Goal: Task Accomplishment & Management: Complete application form

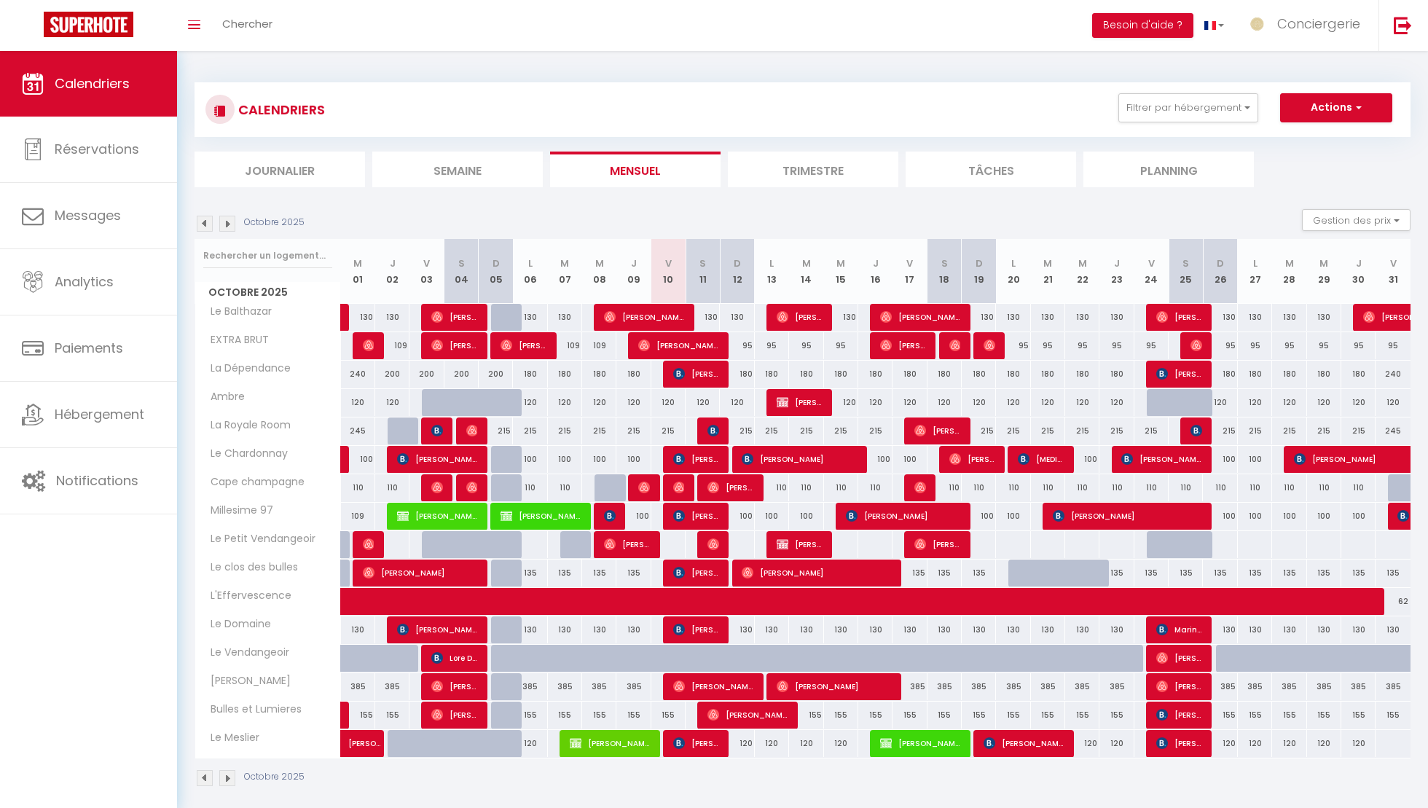
scroll to position [51, 0]
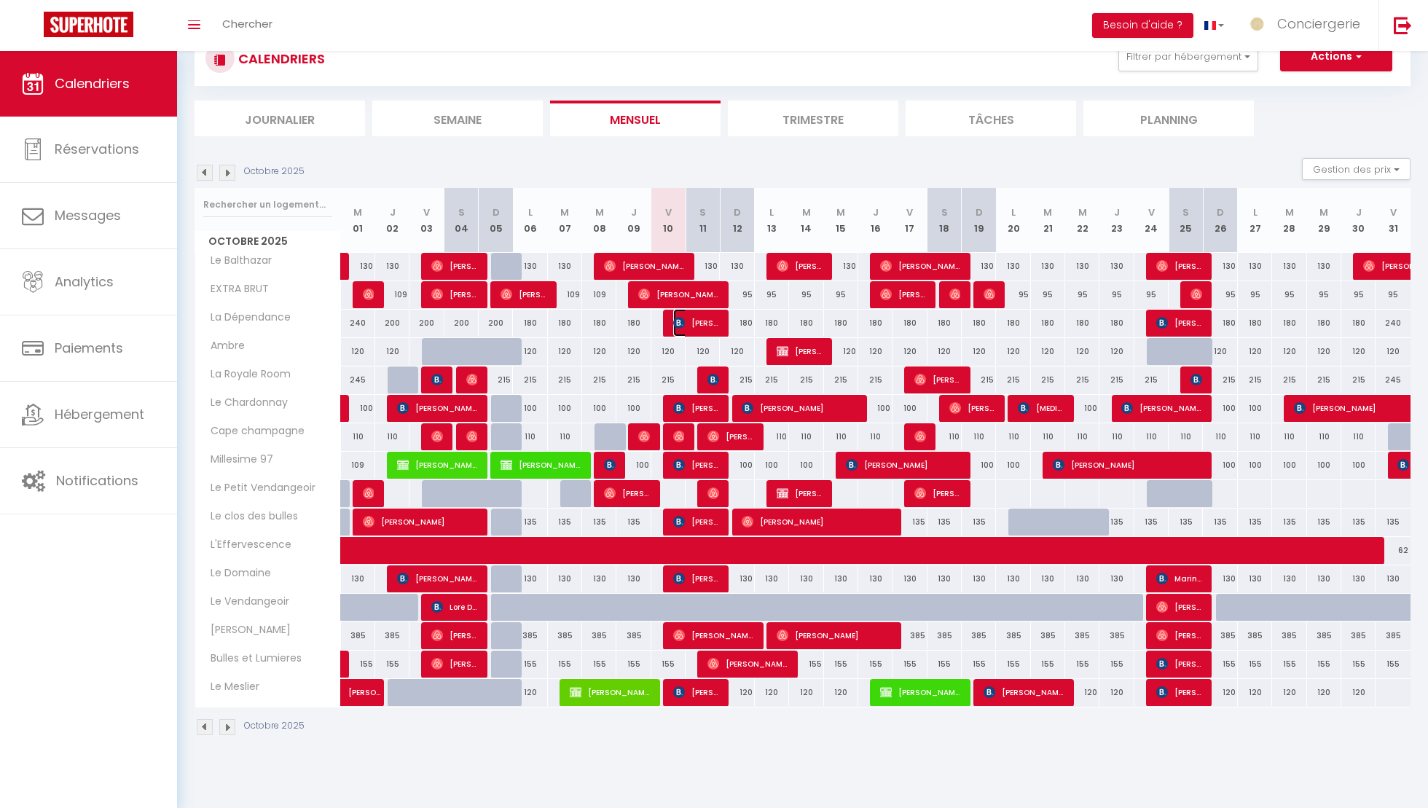
click at [683, 319] on img at bounding box center [679, 323] width 12 height 12
select select "OK"
select select "KO"
select select "0"
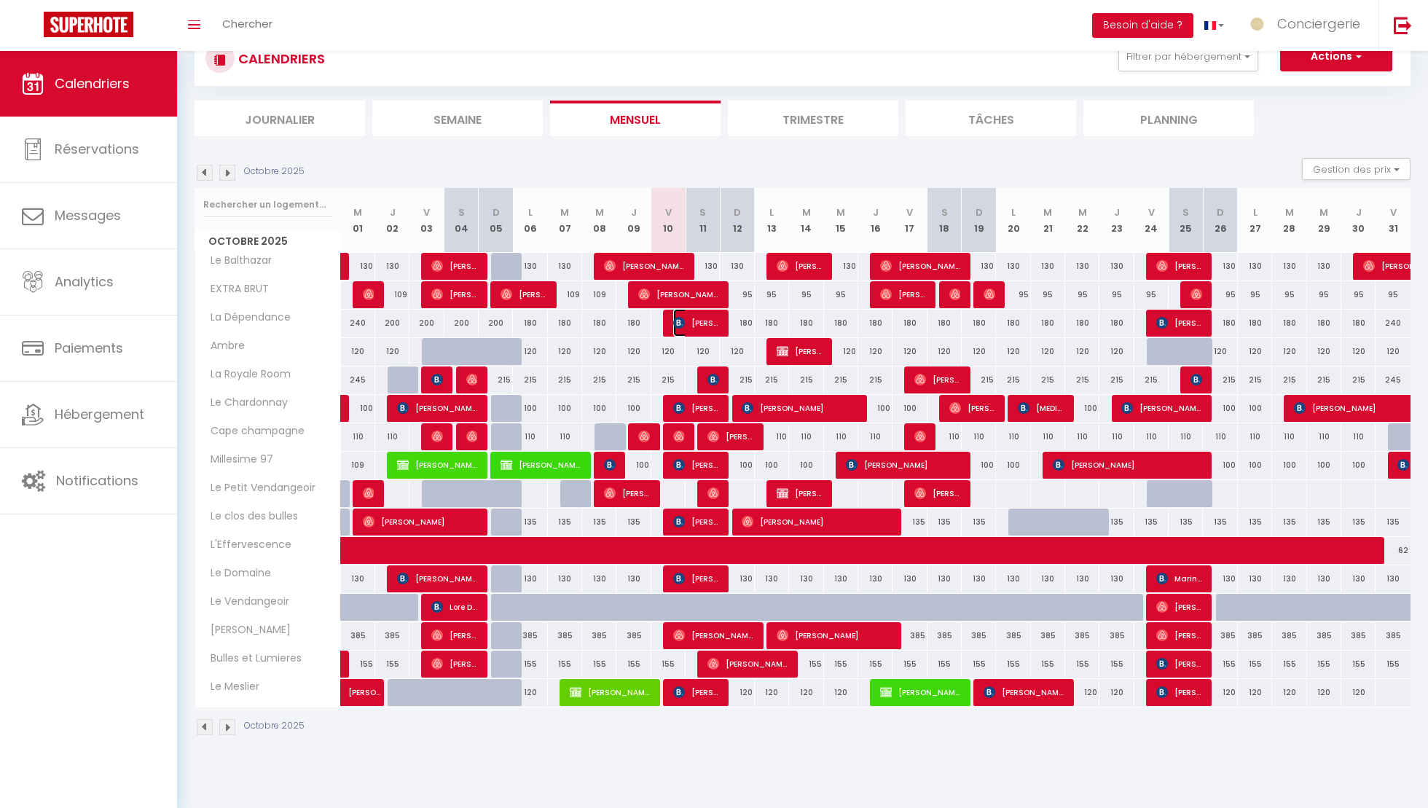
select select "1"
select select
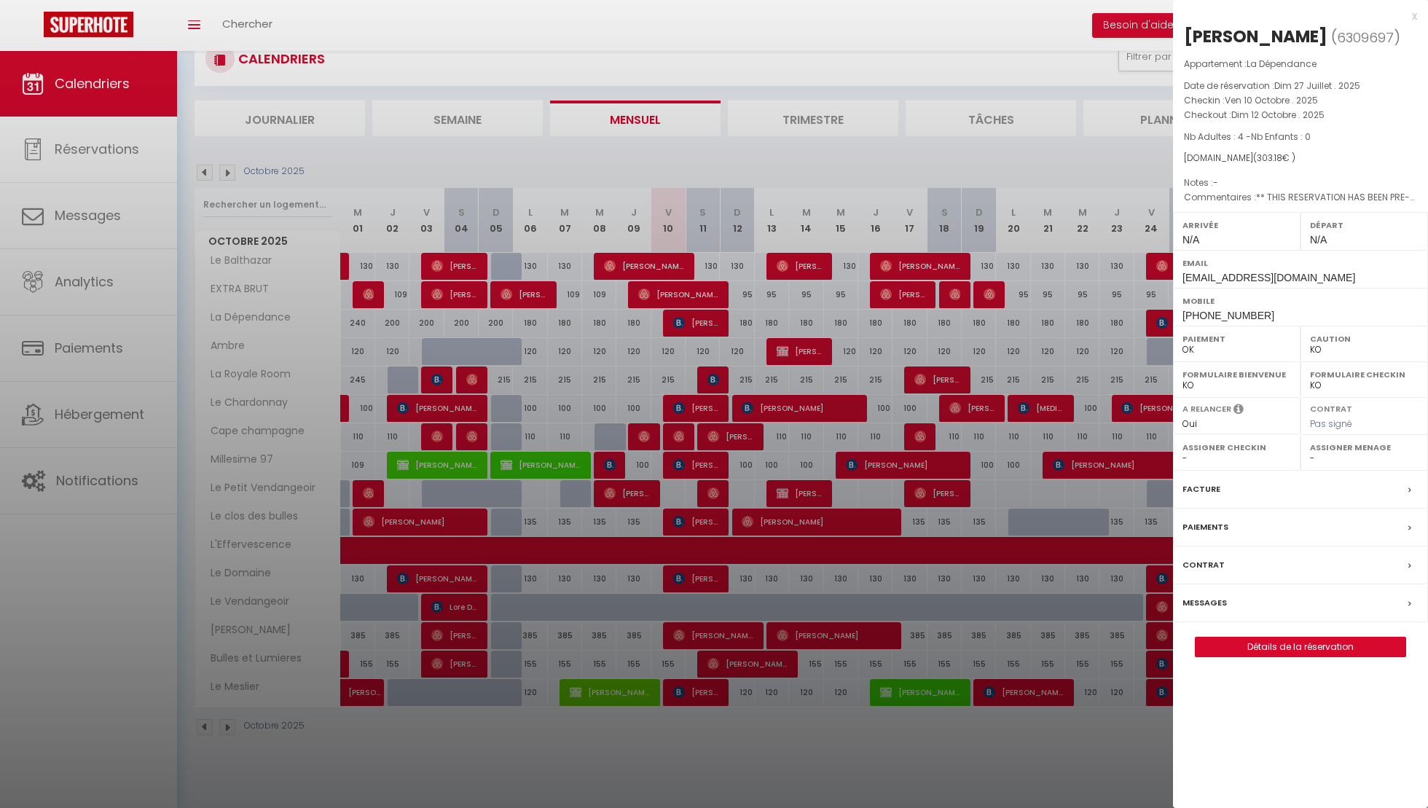
click at [1213, 611] on label "Messages" at bounding box center [1205, 602] width 44 height 15
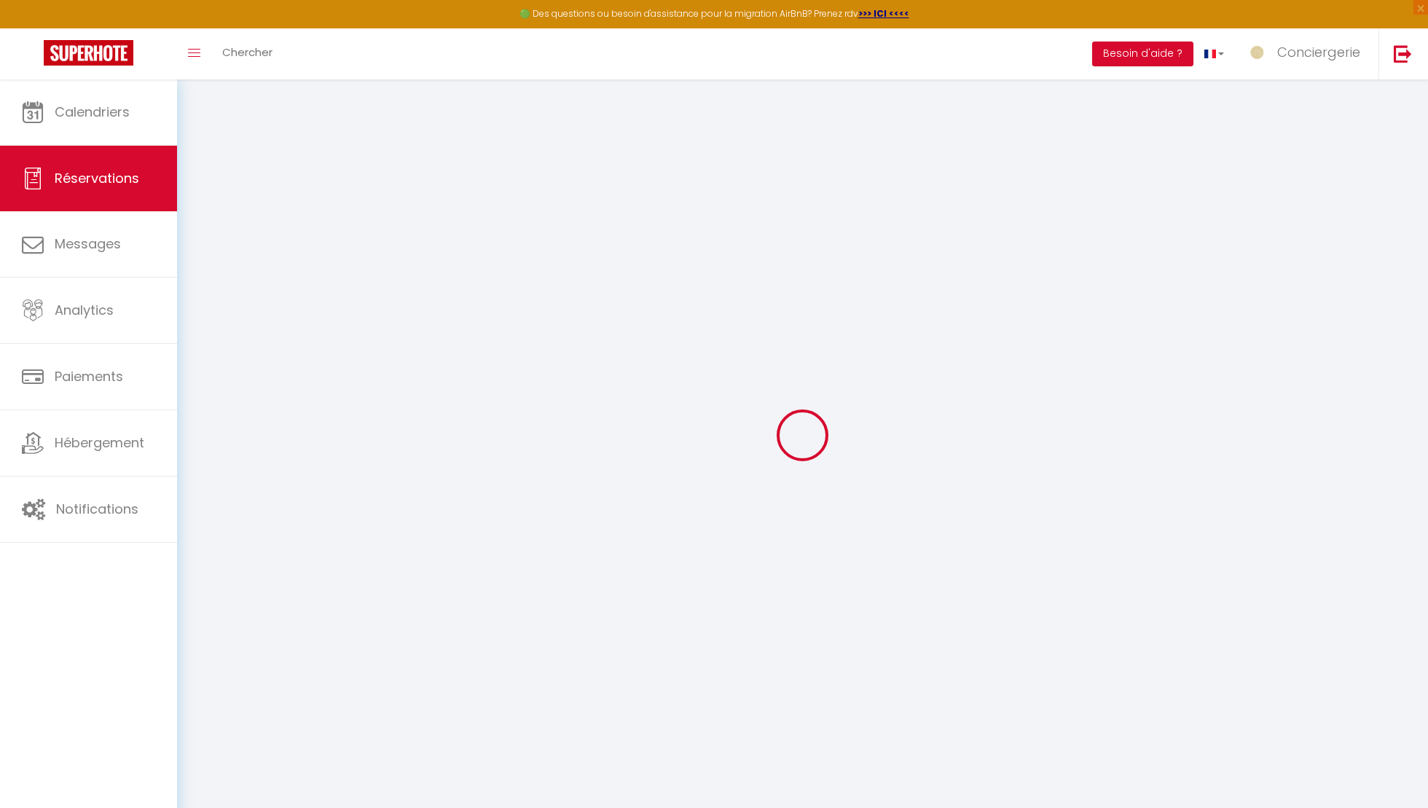
select select
checkbox input "false"
select select
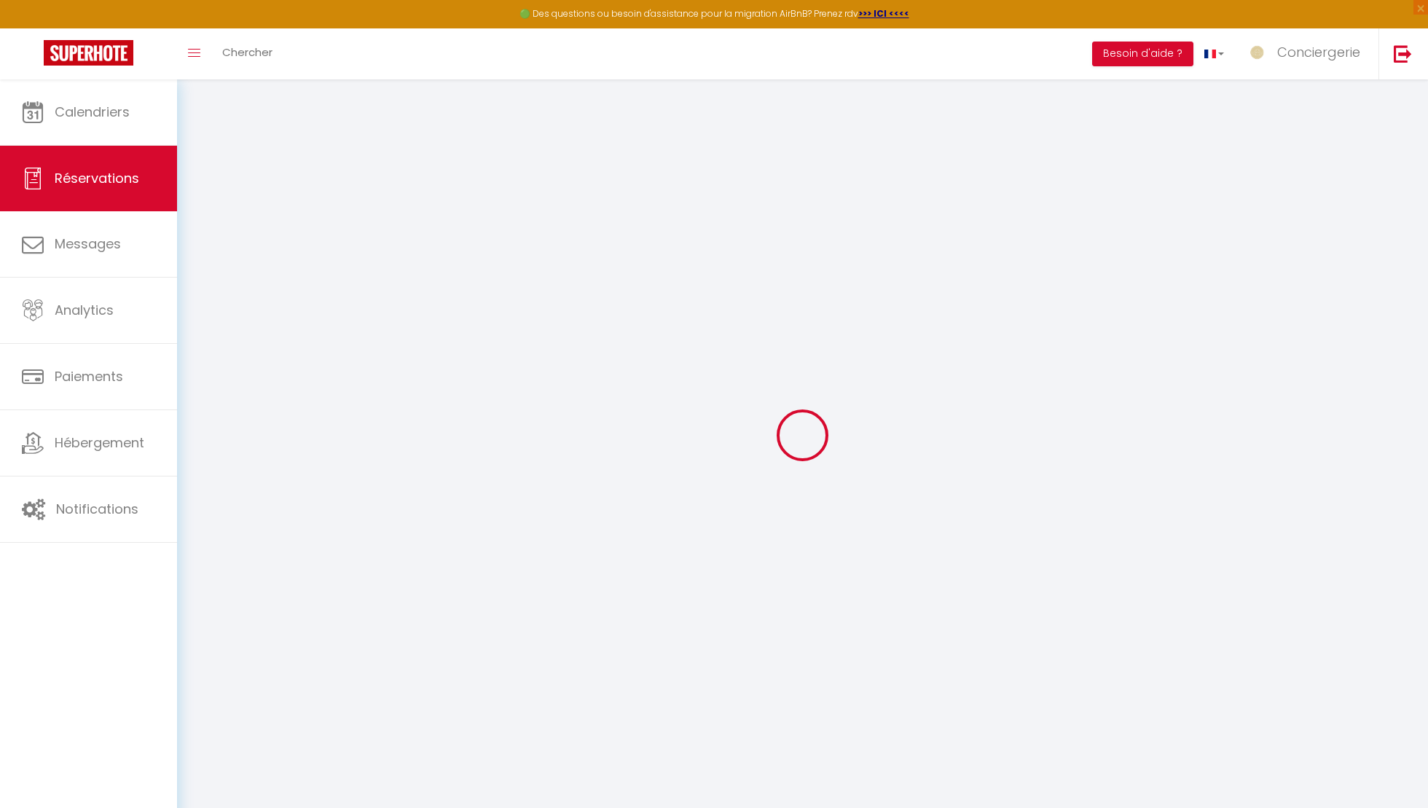
checkbox input "false"
type textarea "** THIS RESERVATION HAS BEEN PRE-PAID ** BOOKING NOTE : Payment charge is EUR 4…"
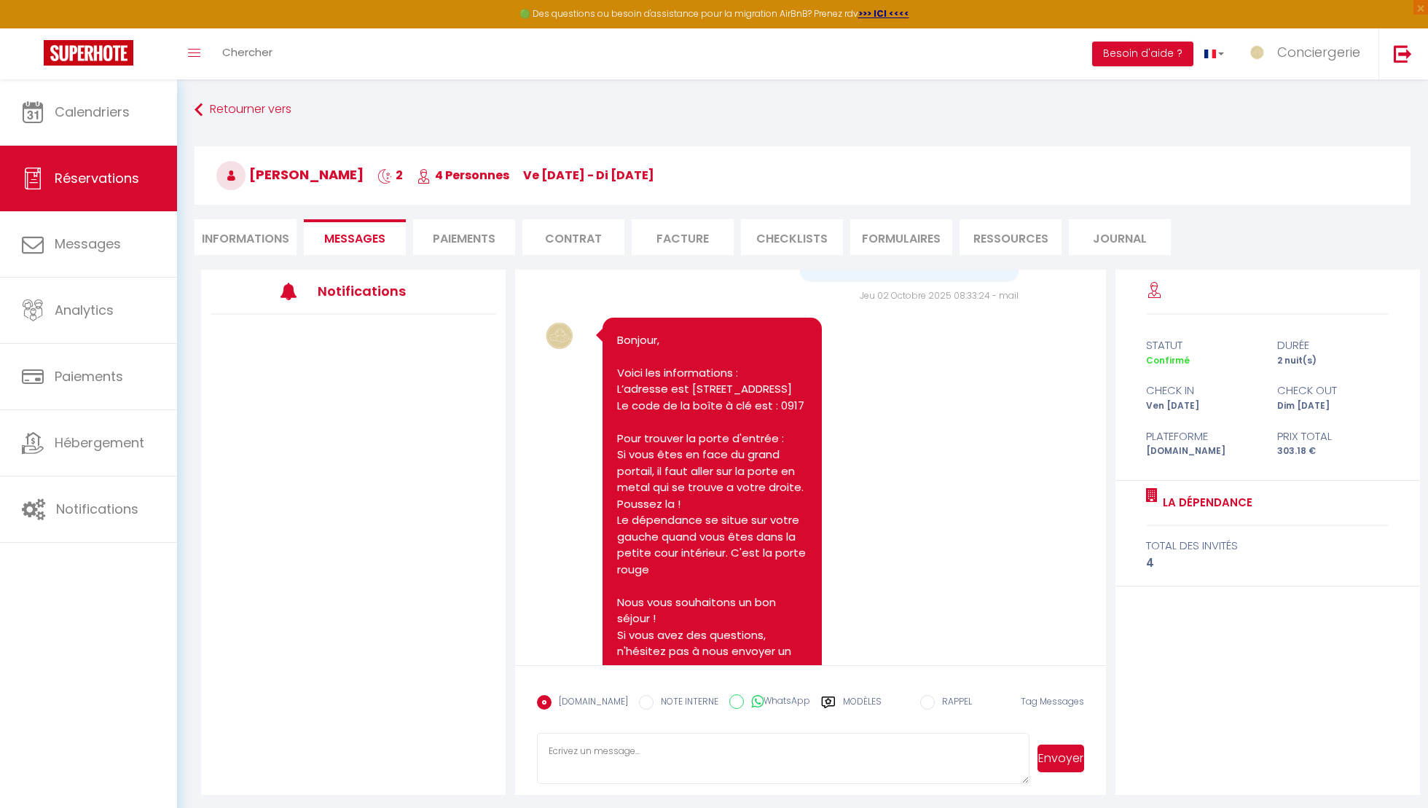
scroll to position [123, 0]
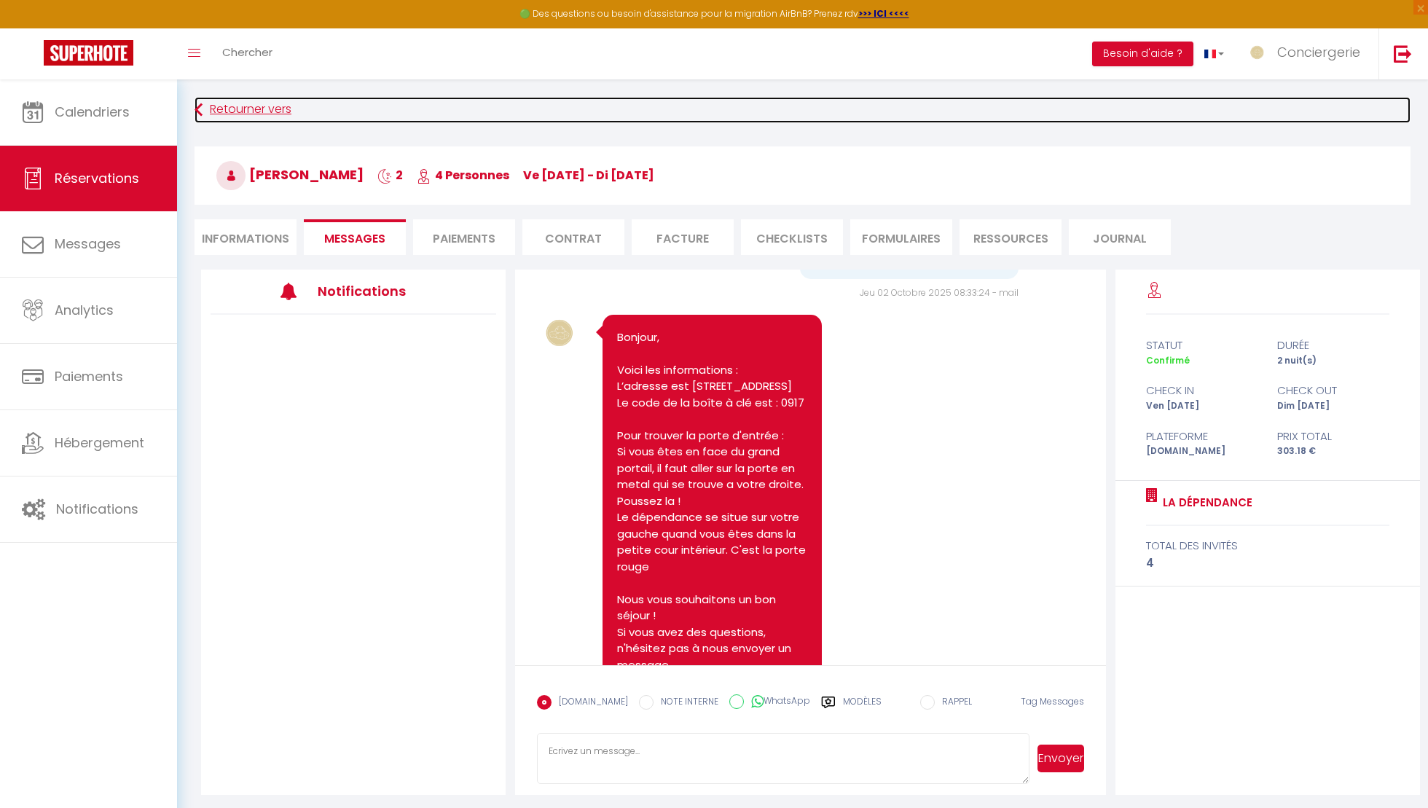
click at [280, 114] on link "Retourner vers" at bounding box center [803, 110] width 1216 height 26
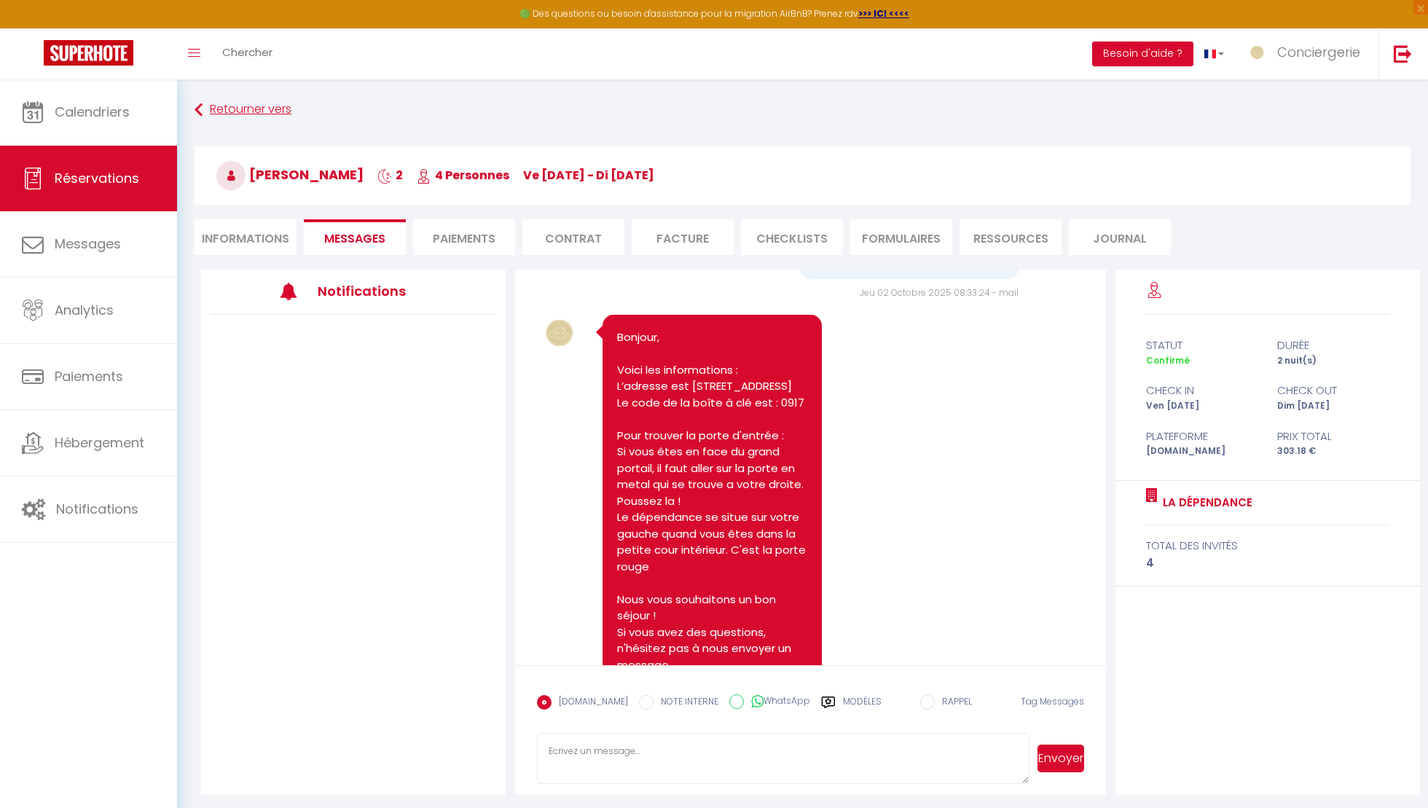
scroll to position [79, 0]
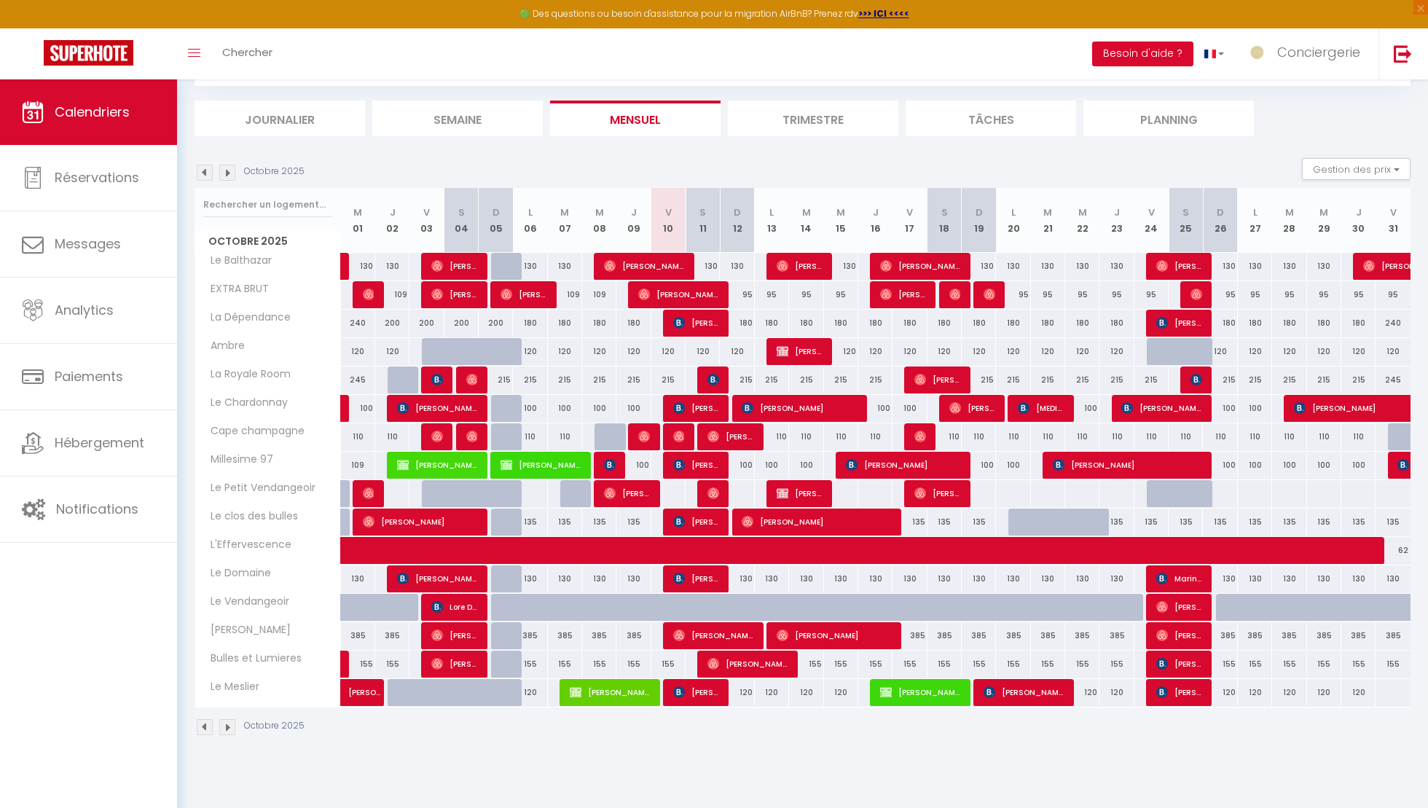
click at [668, 461] on div at bounding box center [680, 466] width 34 height 28
click at [679, 460] on img at bounding box center [679, 465] width 12 height 12
select select "OK"
select select "KO"
select select "0"
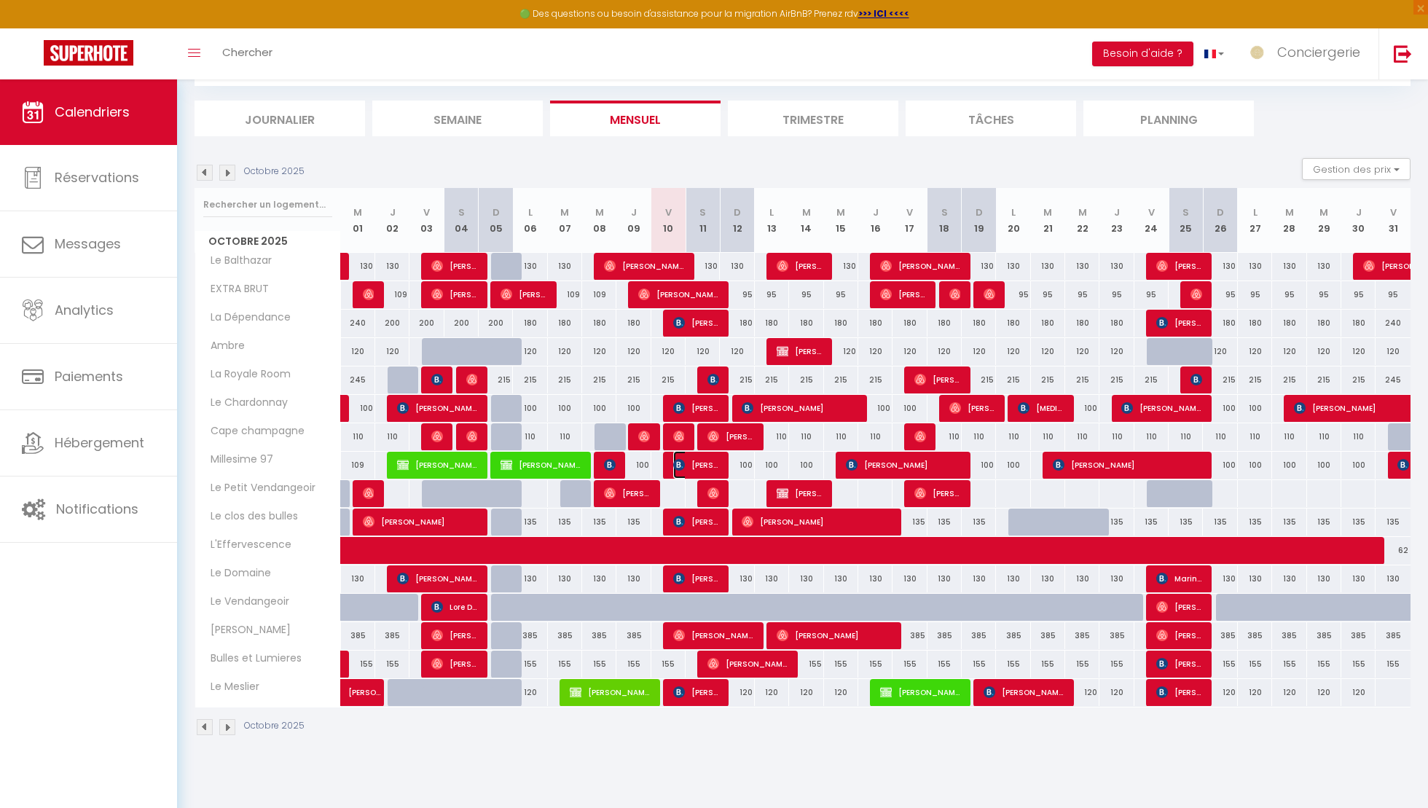
select select "0"
select select "1"
select select
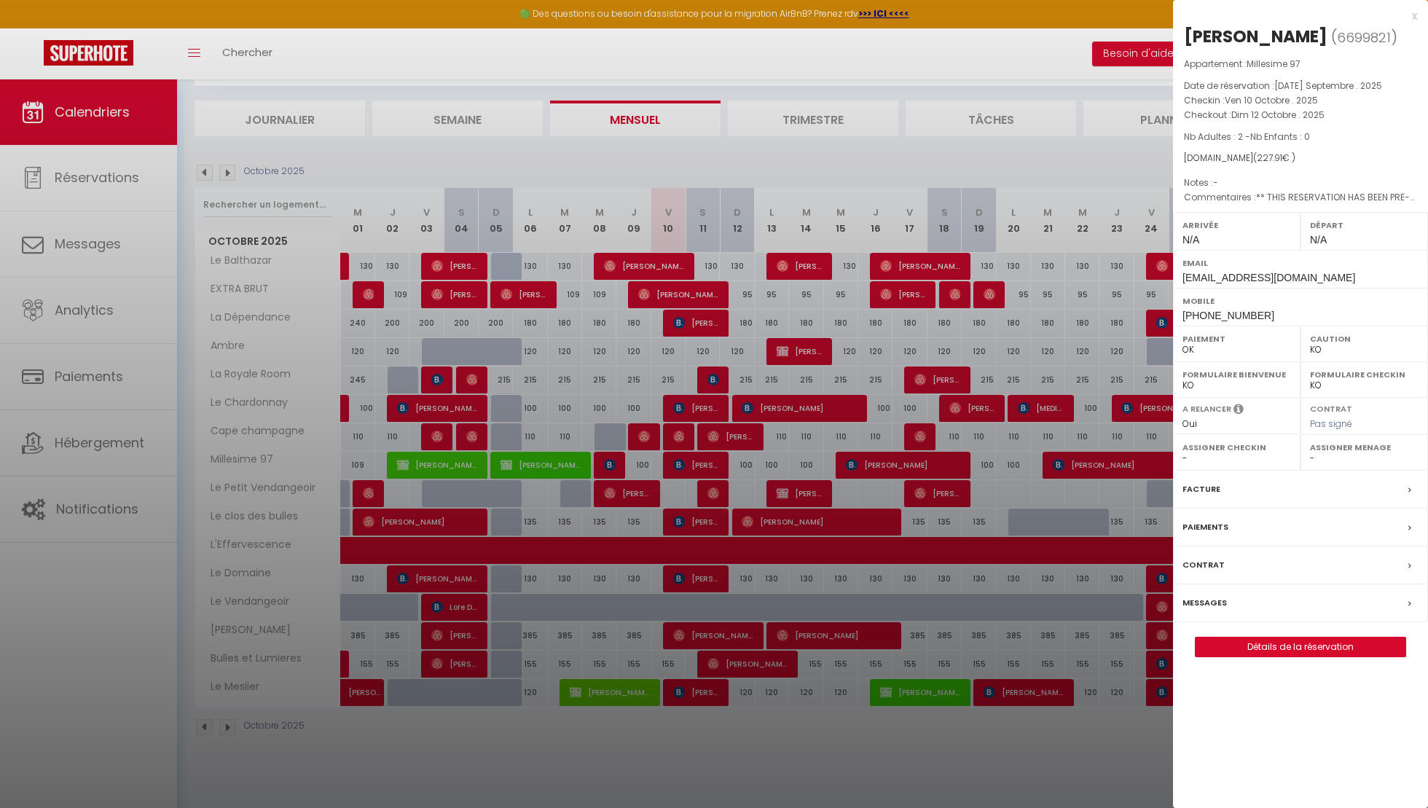
click at [1302, 605] on div "Messages" at bounding box center [1300, 604] width 255 height 38
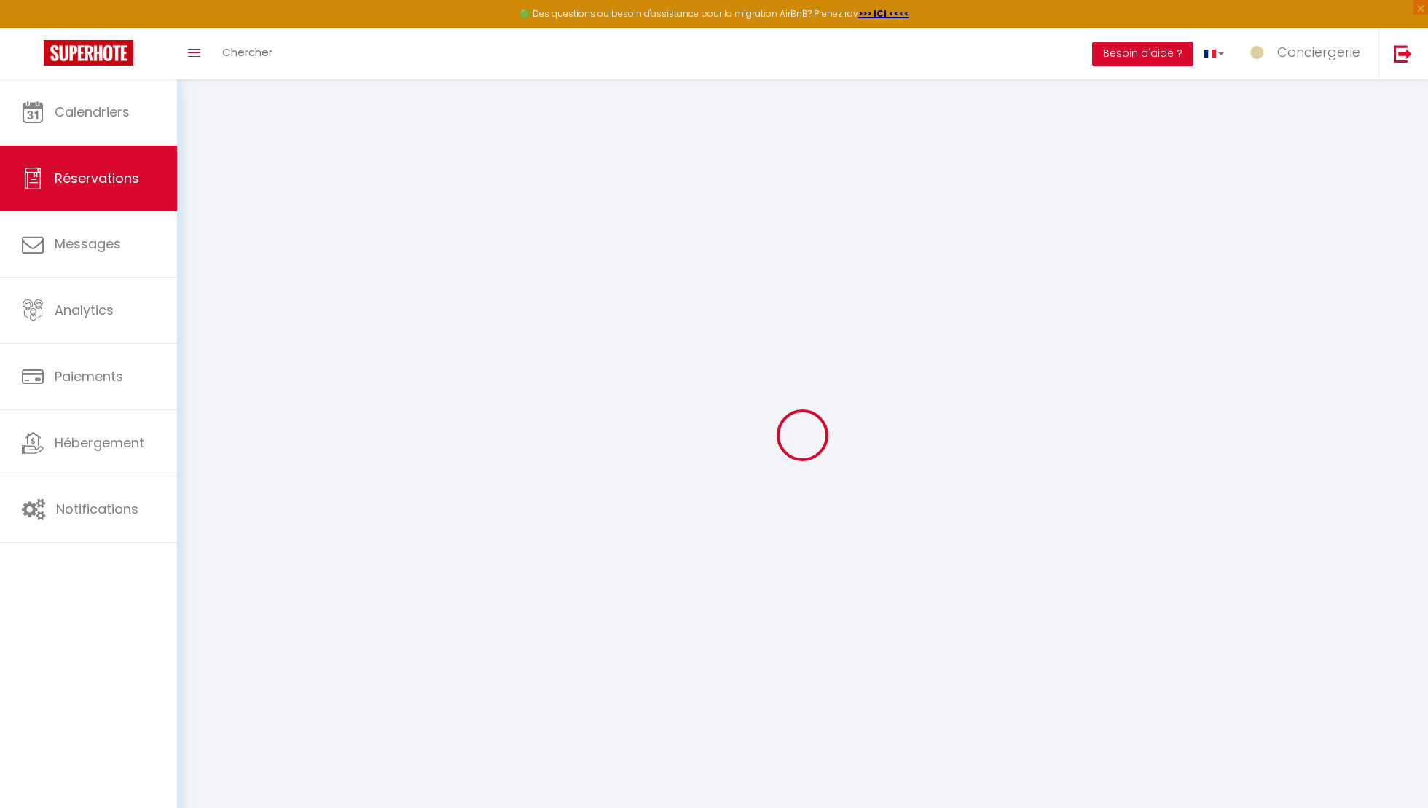
type input "[PERSON_NAME]"
type input "Suchkova"
type input "[EMAIL_ADDRESS][DOMAIN_NAME]"
type input "[PHONE_NUMBER]"
type input "."
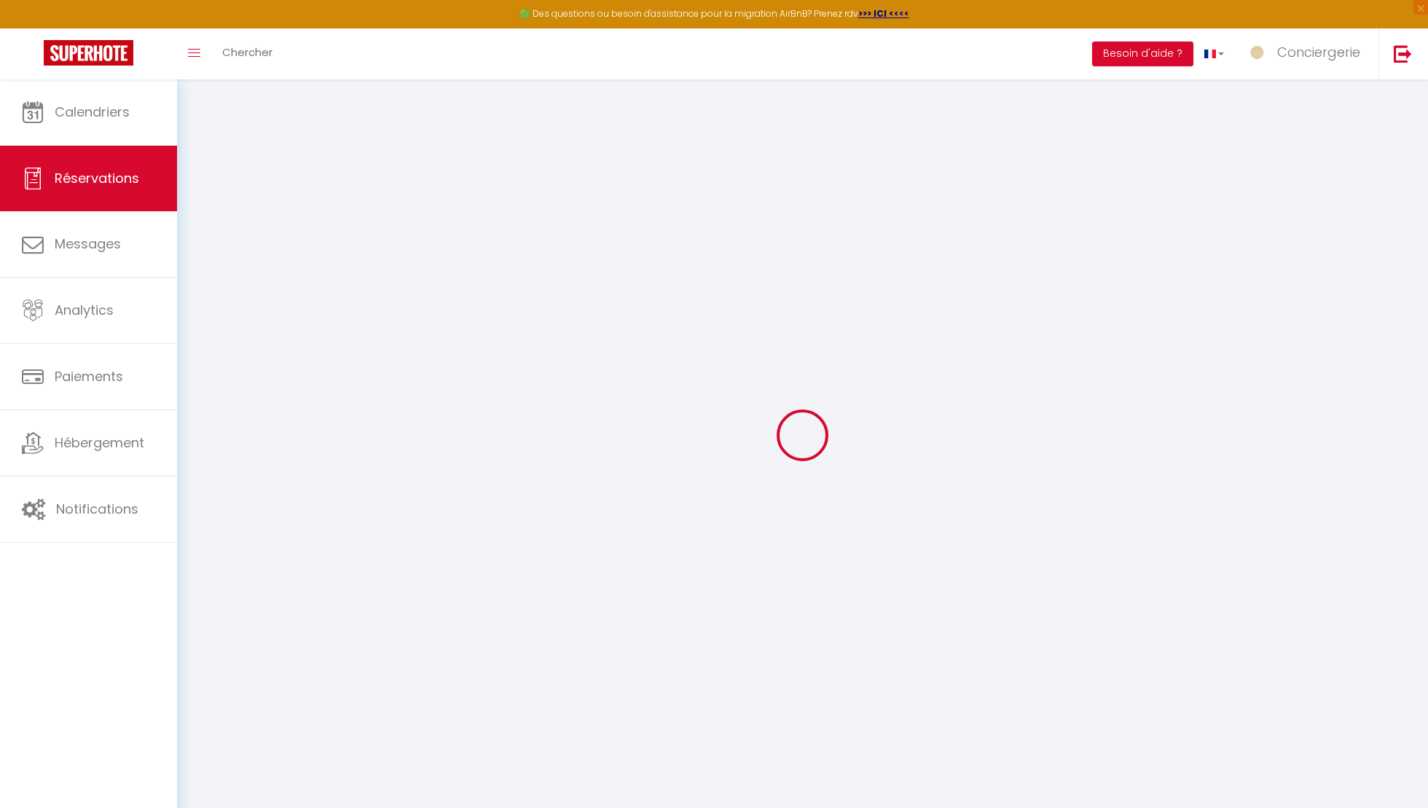
select select "CH"
type input "32.7"
type input "3.19"
select select "32329"
select select "1"
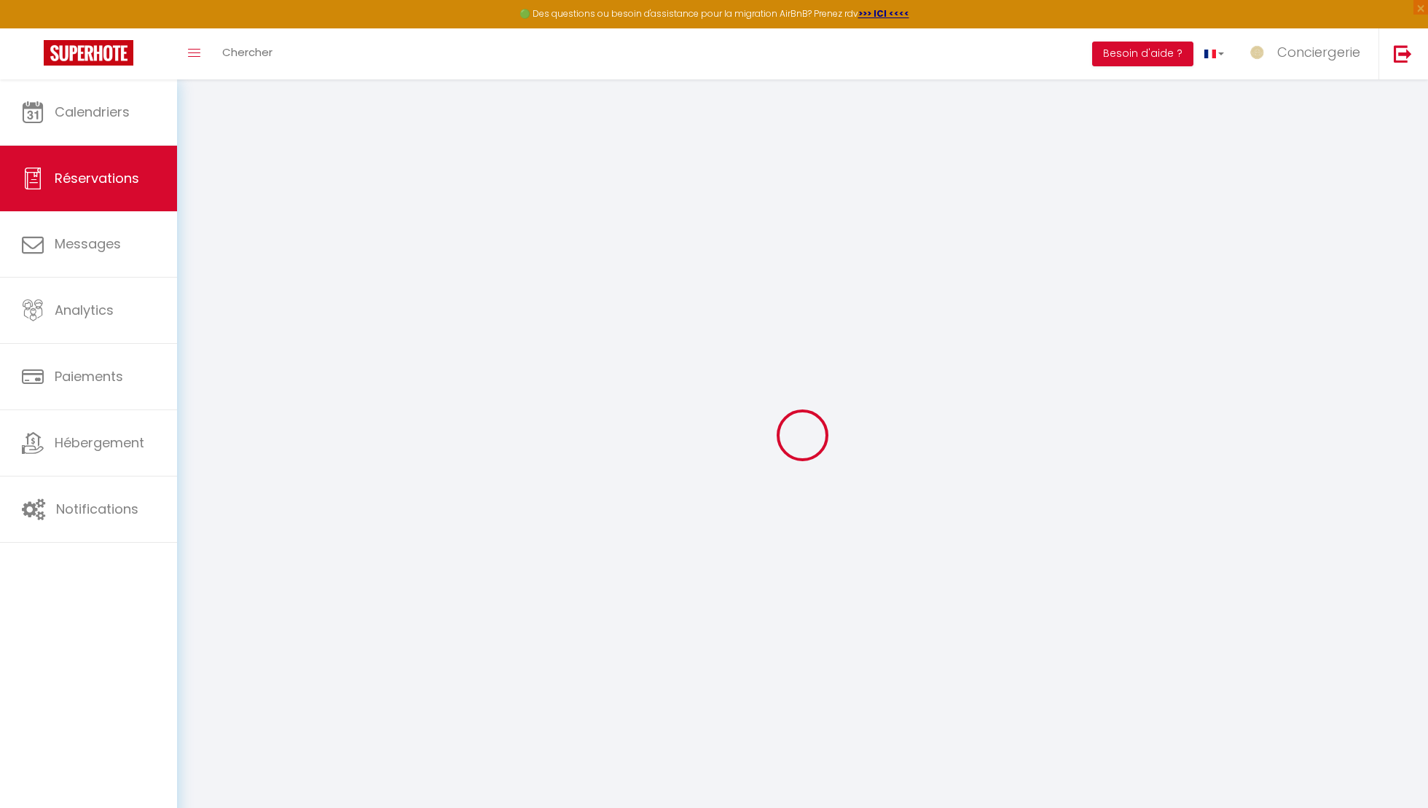
select select
type input "2"
select select "12"
select select
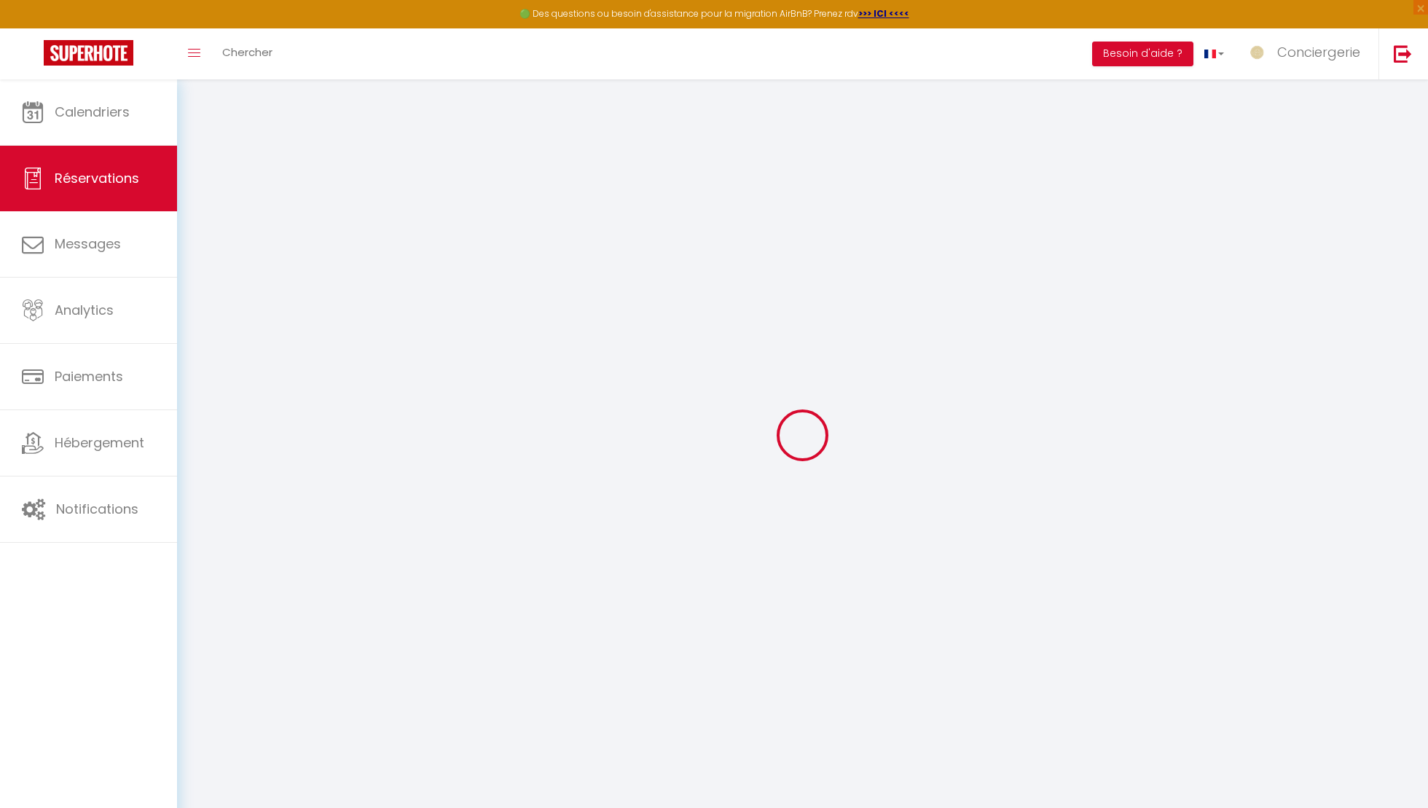
type input "218"
checkbox input "false"
type input "0"
select select "2"
type input "0"
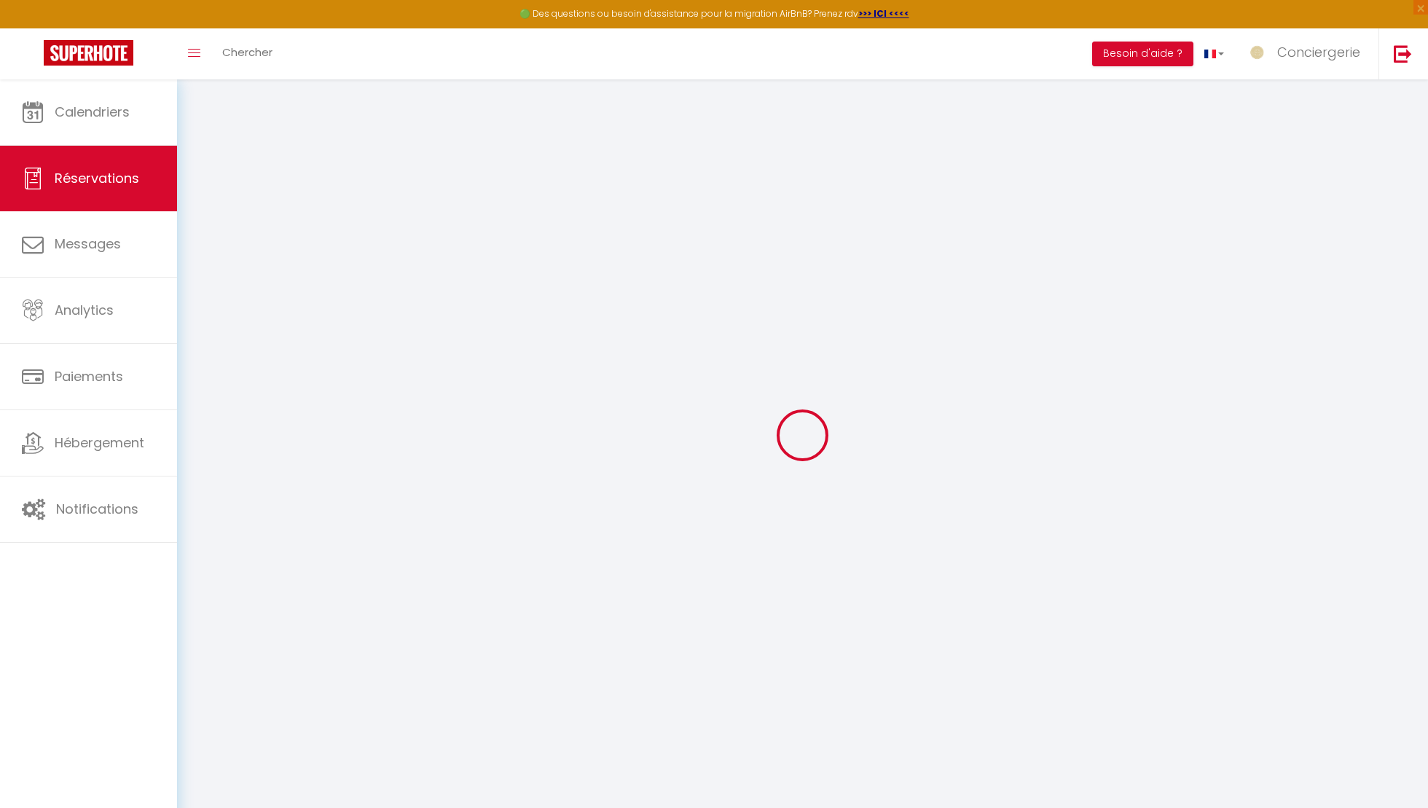
type input "0"
select select
select select "14"
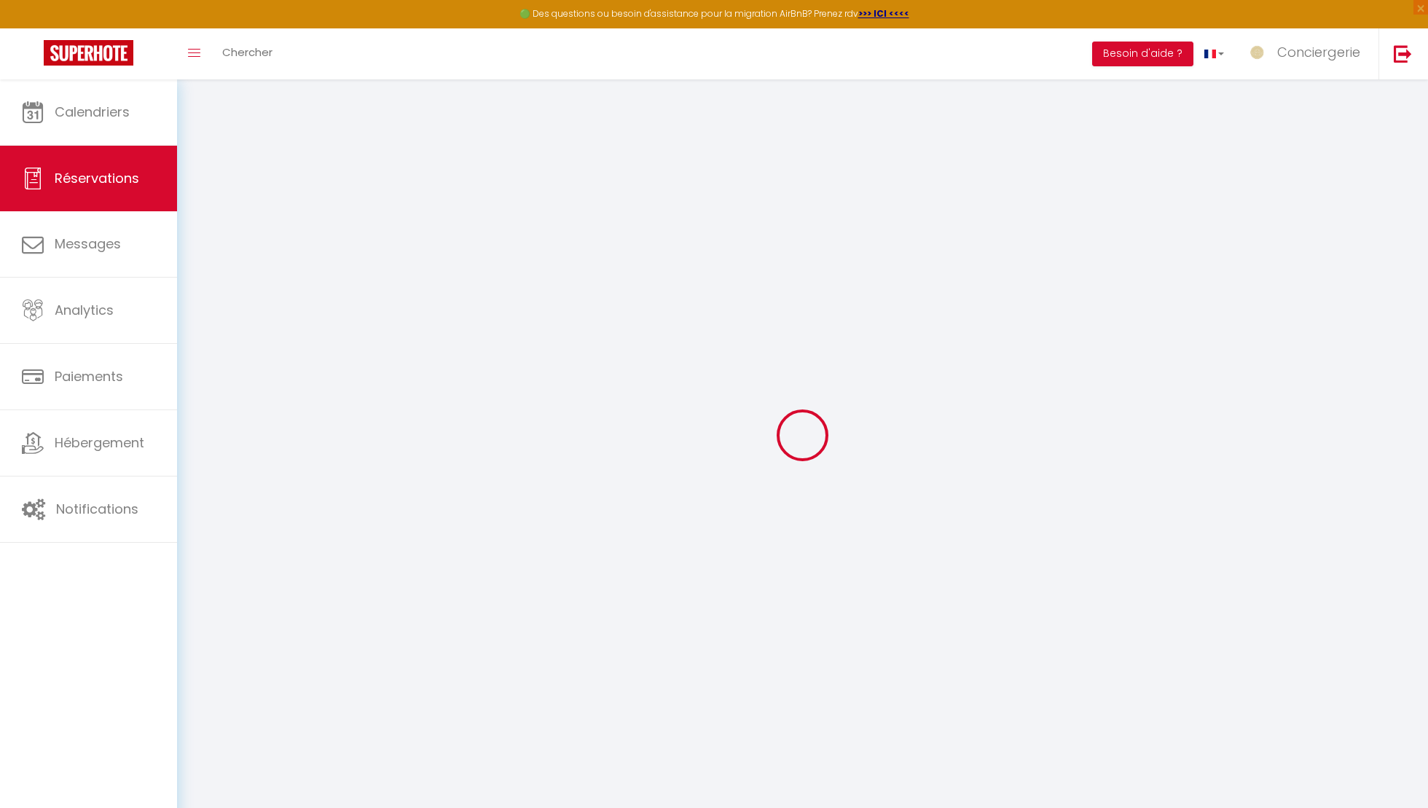
checkbox input "false"
select select
checkbox input "false"
select select
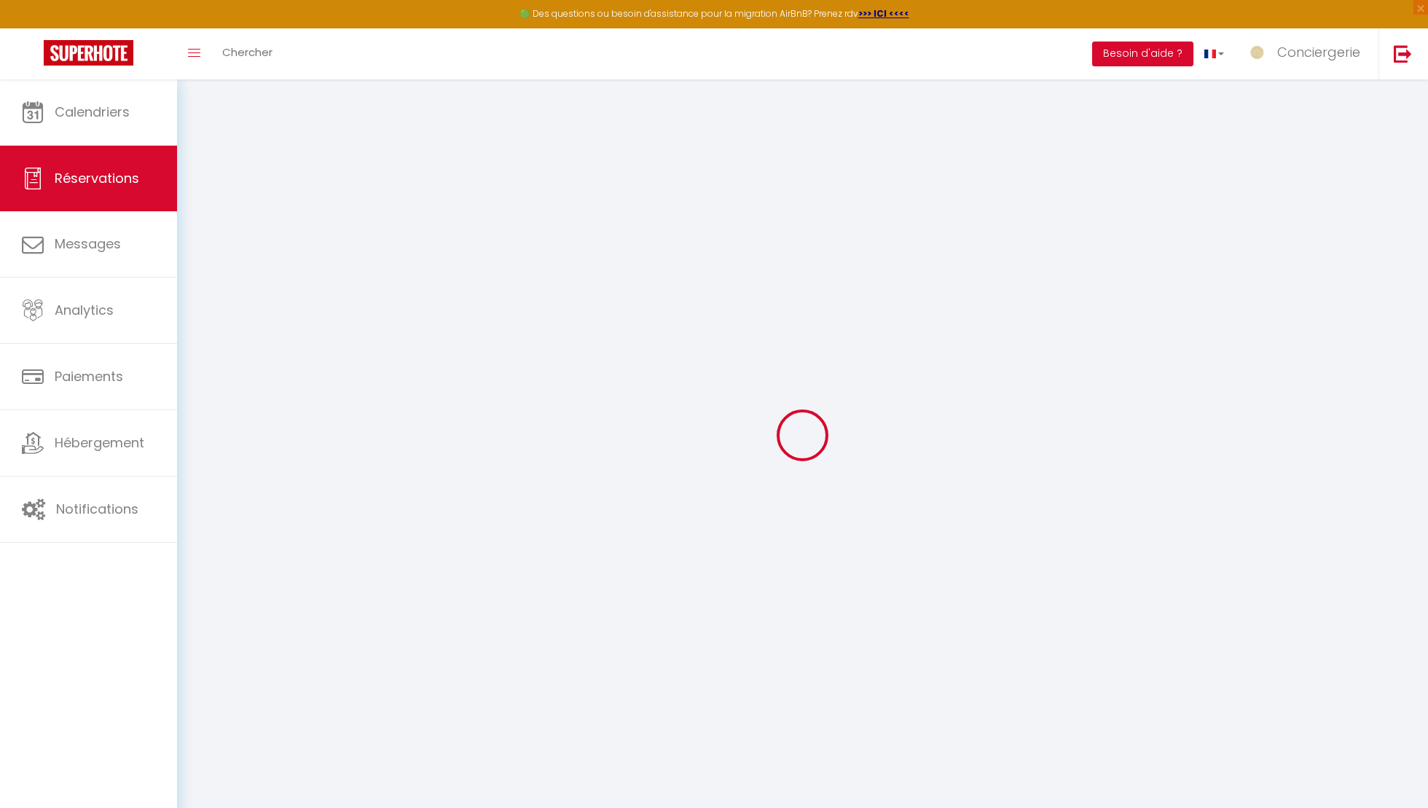
select select
checkbox input "false"
type textarea "** THIS RESERVATION HAS BEEN PRE-PAID ** BOOKING NOTE : Payment charge is EUR 3…"
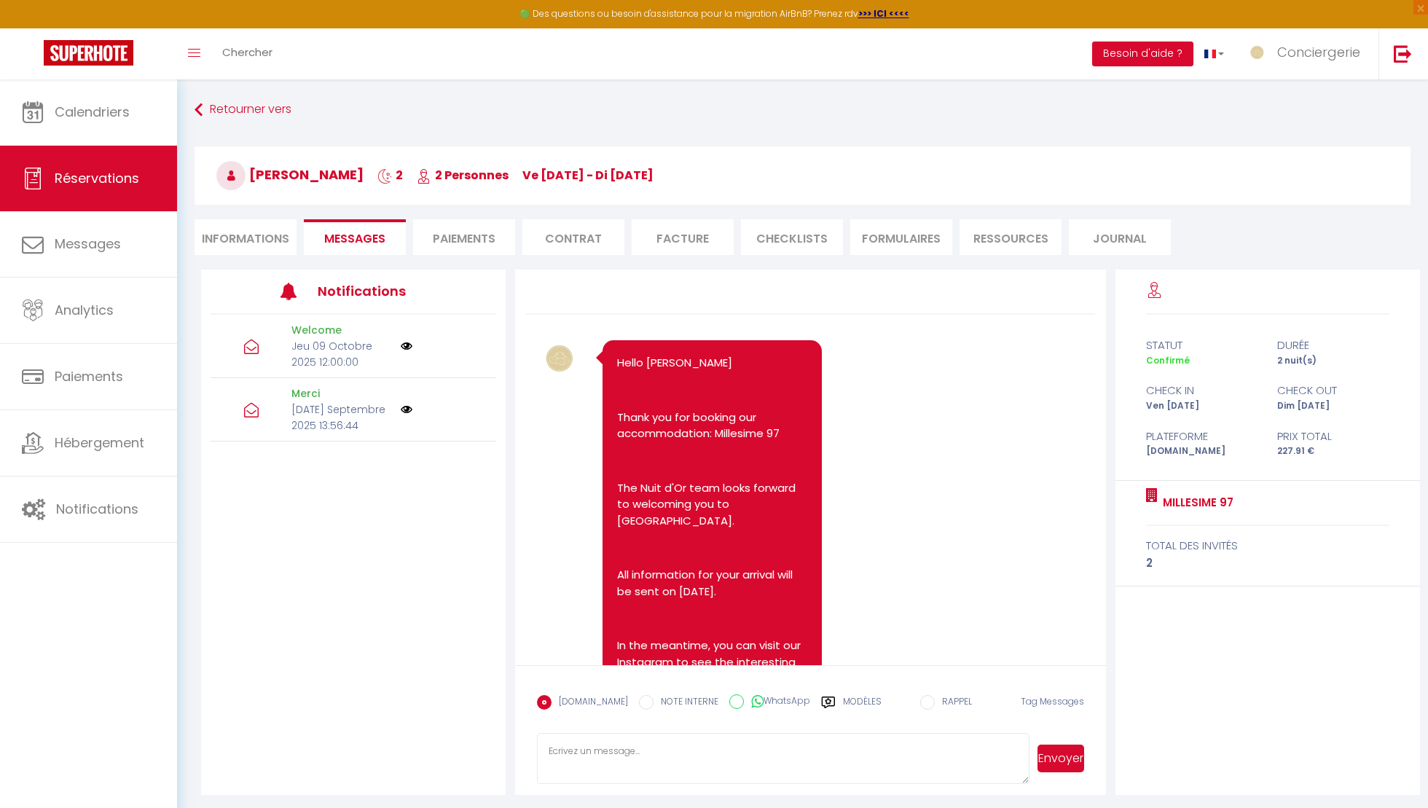
scroll to position [732, 0]
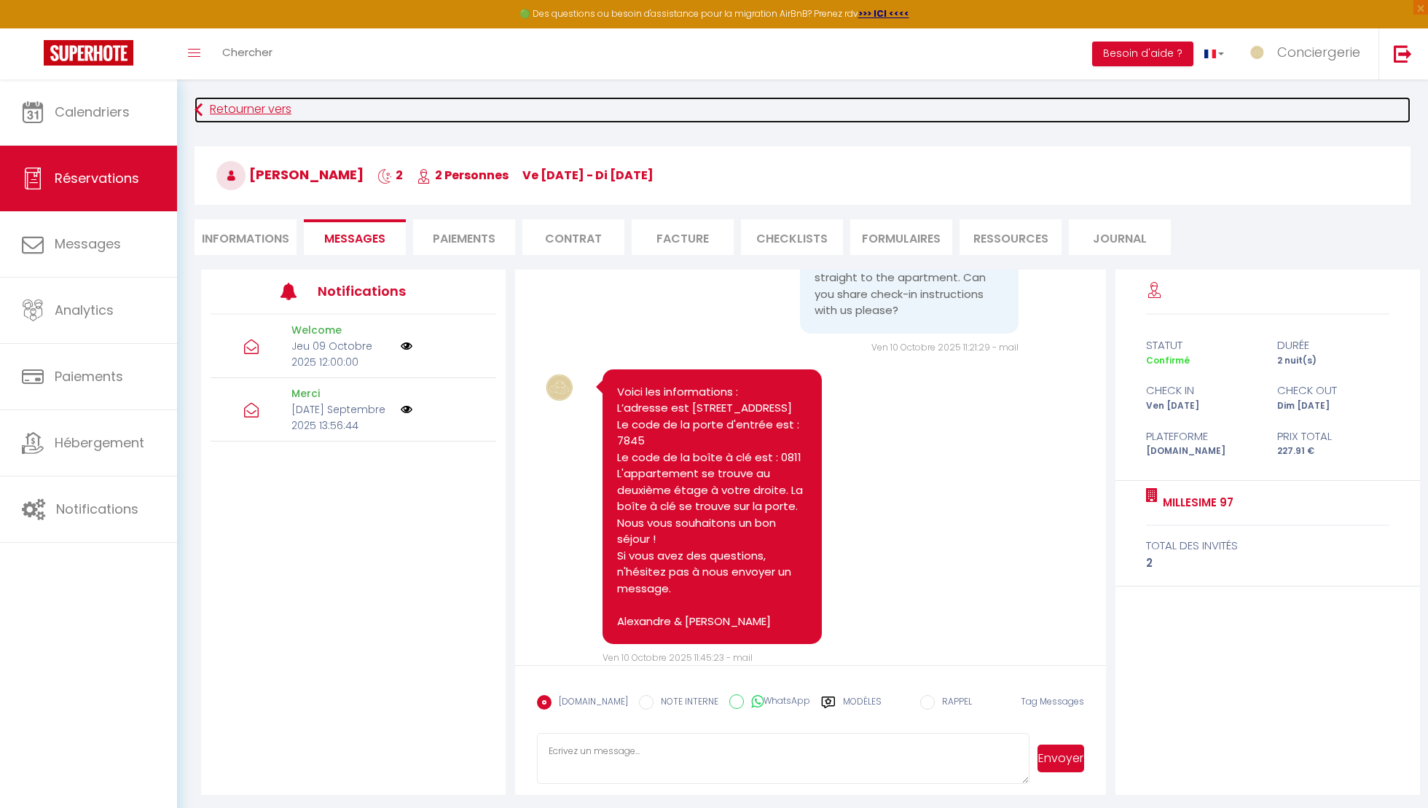
click at [228, 105] on link "Retourner vers" at bounding box center [803, 110] width 1216 height 26
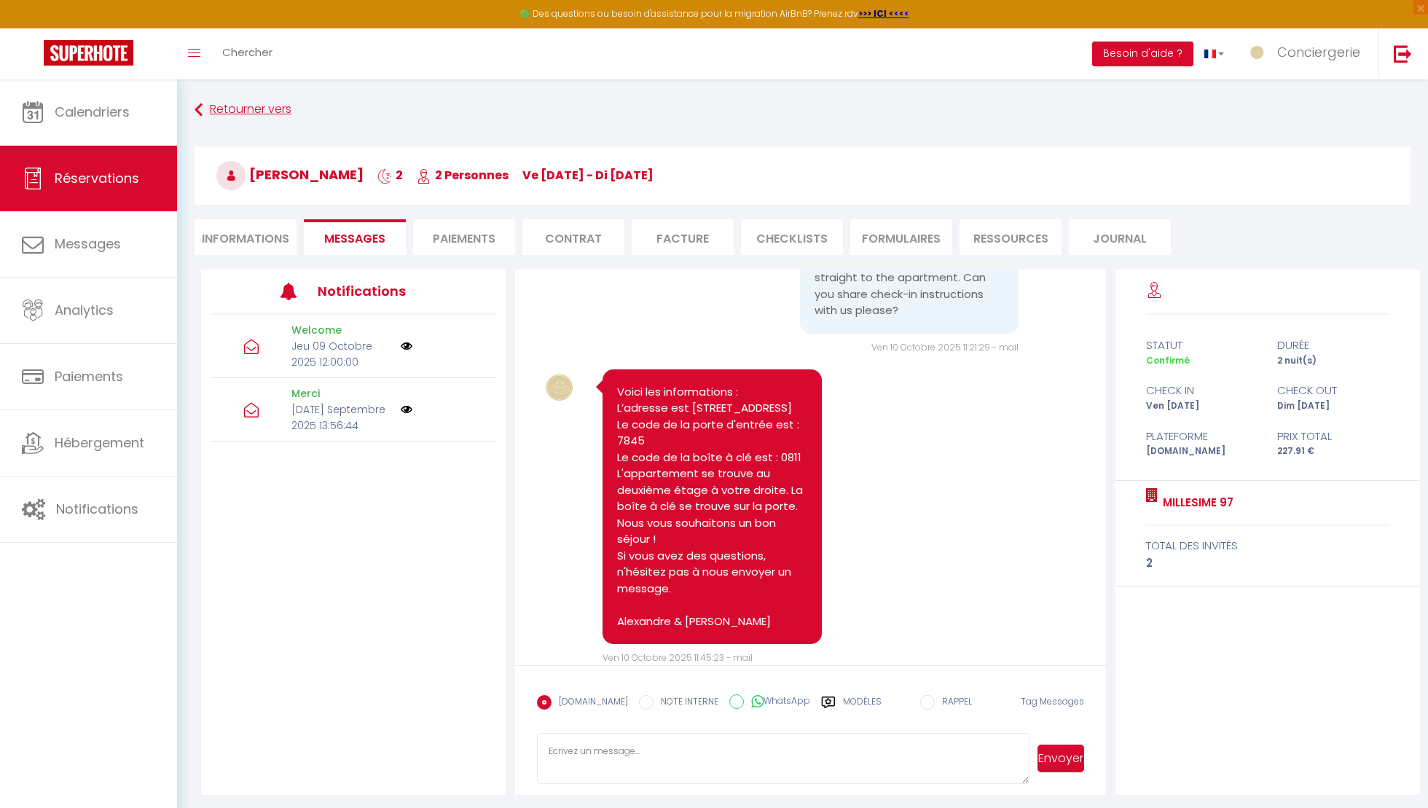
scroll to position [79, 0]
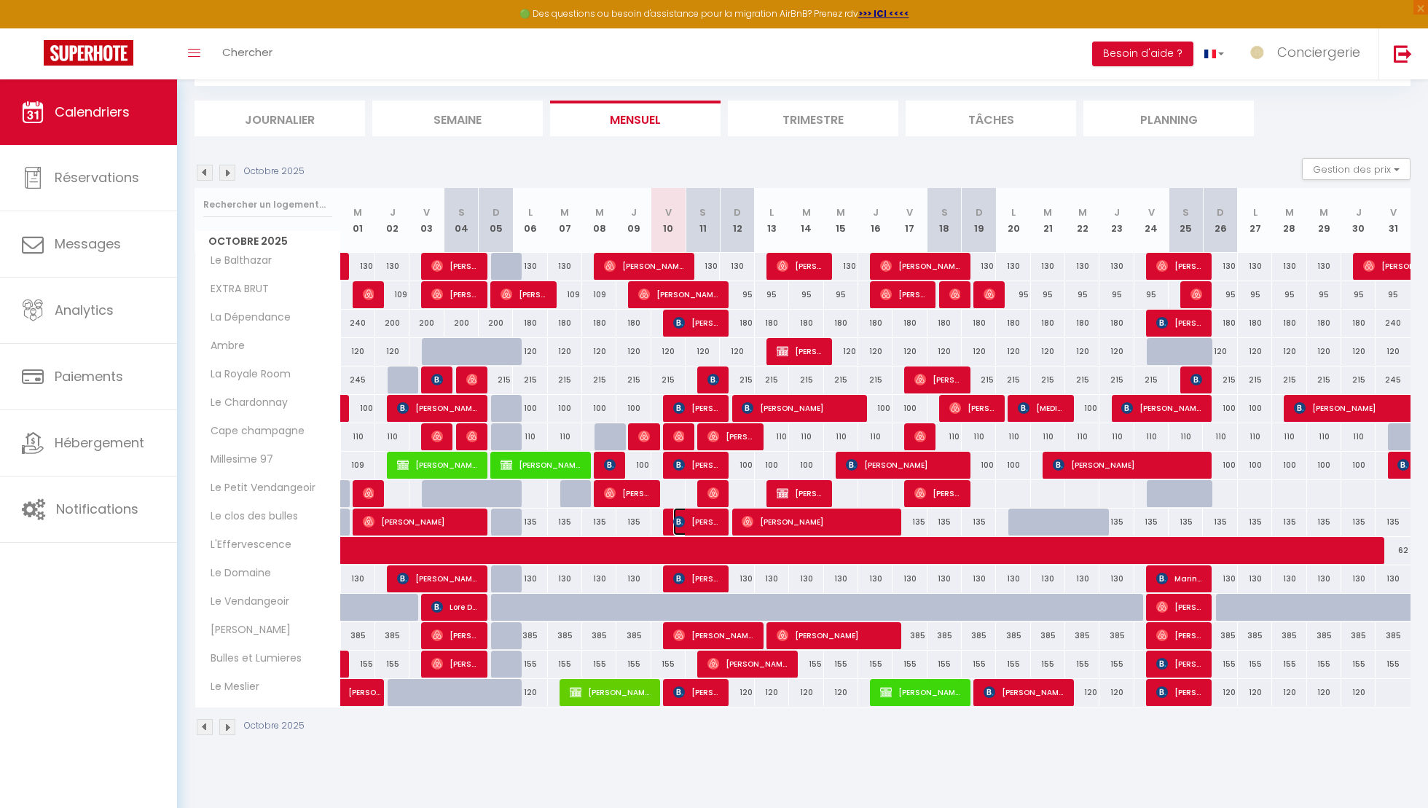
click at [673, 522] on img at bounding box center [679, 522] width 12 height 12
select select "OK"
select select "KO"
select select "0"
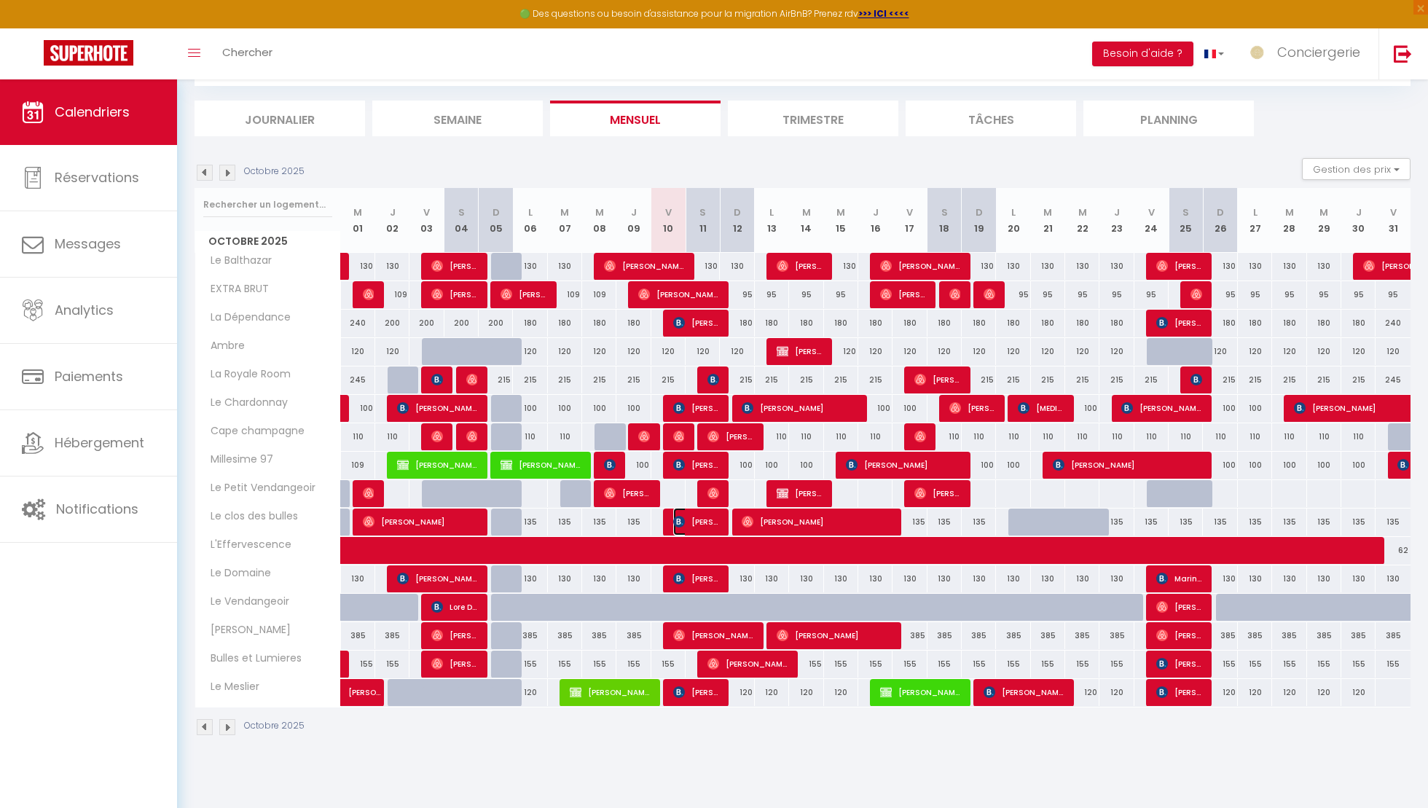
select select "1"
select select
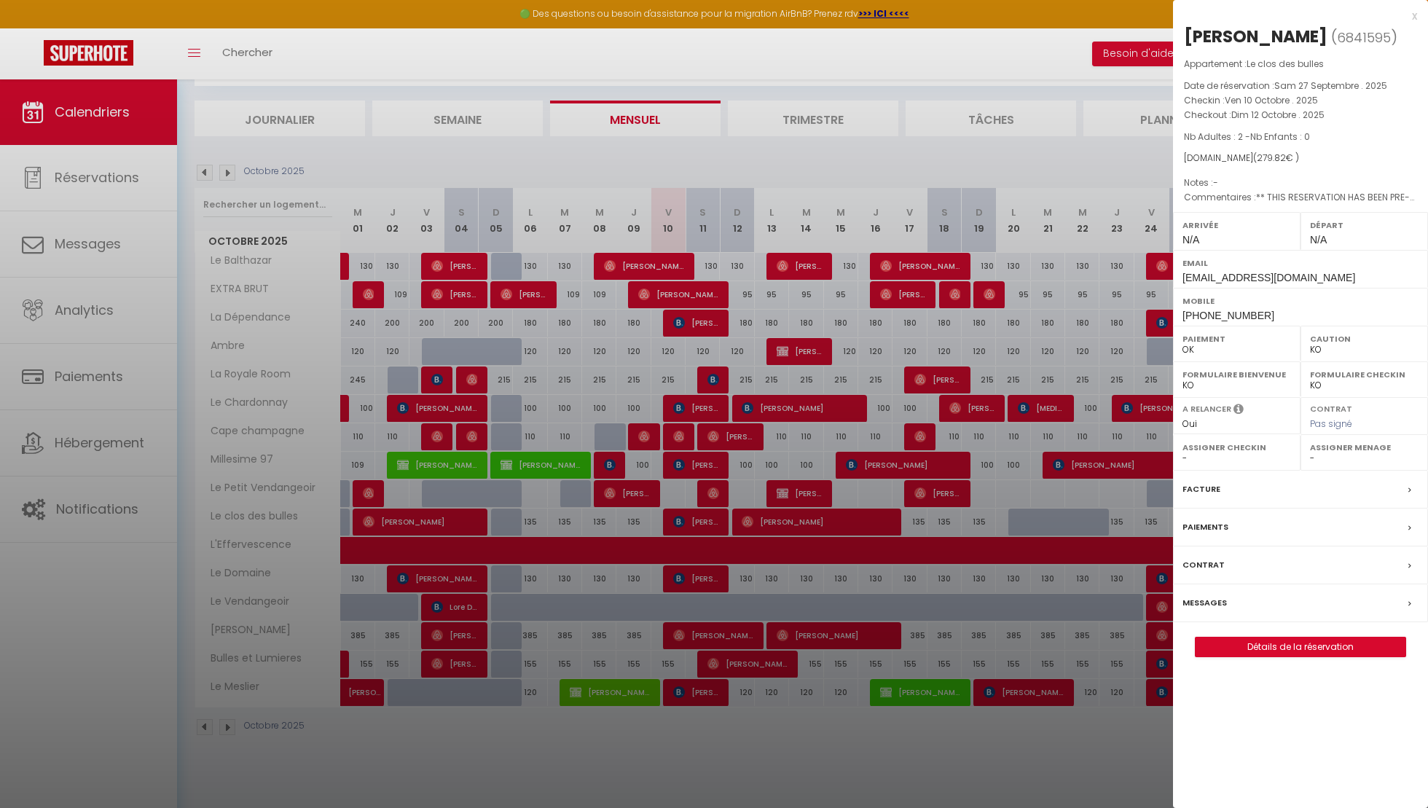
click at [1205, 595] on label "Messages" at bounding box center [1205, 602] width 44 height 15
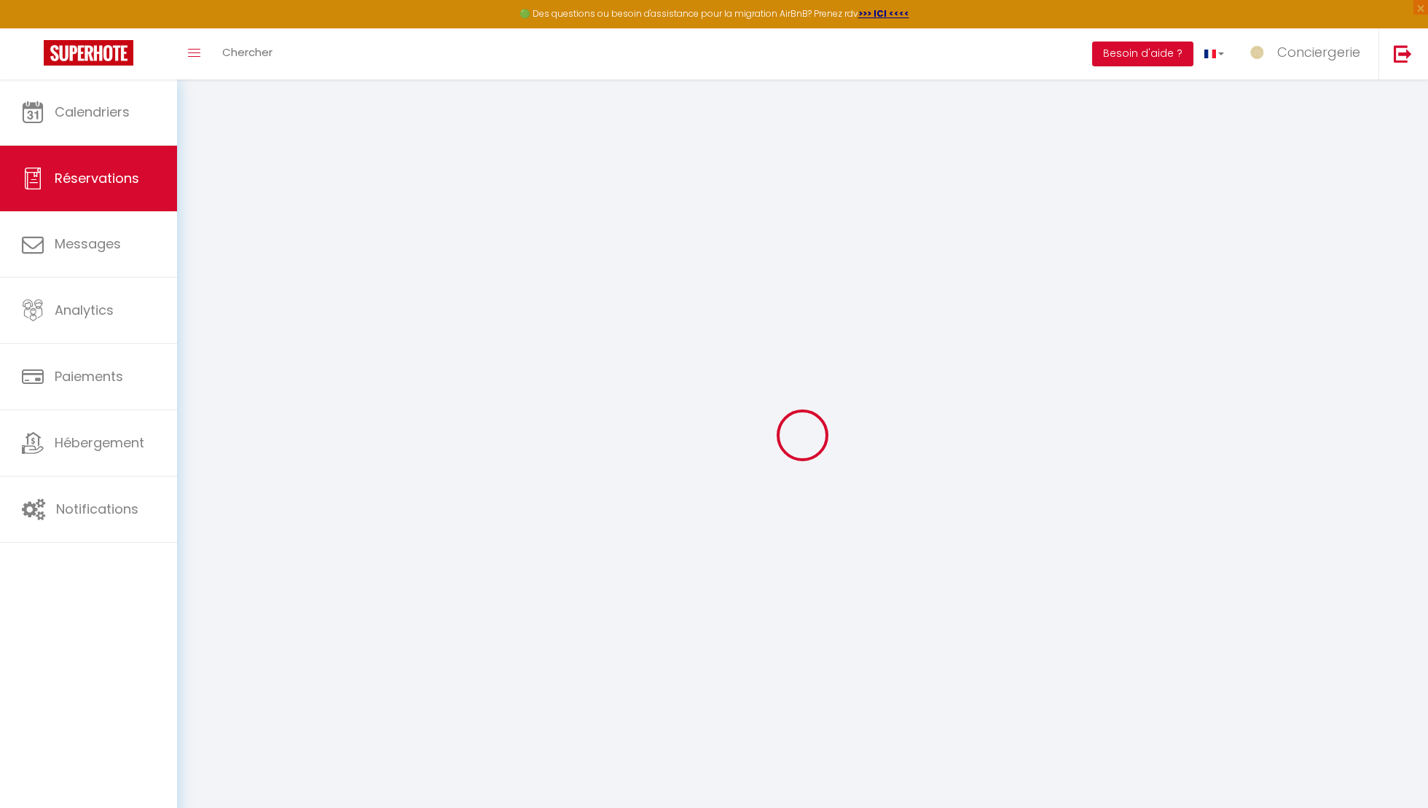
select select
checkbox input "false"
select select
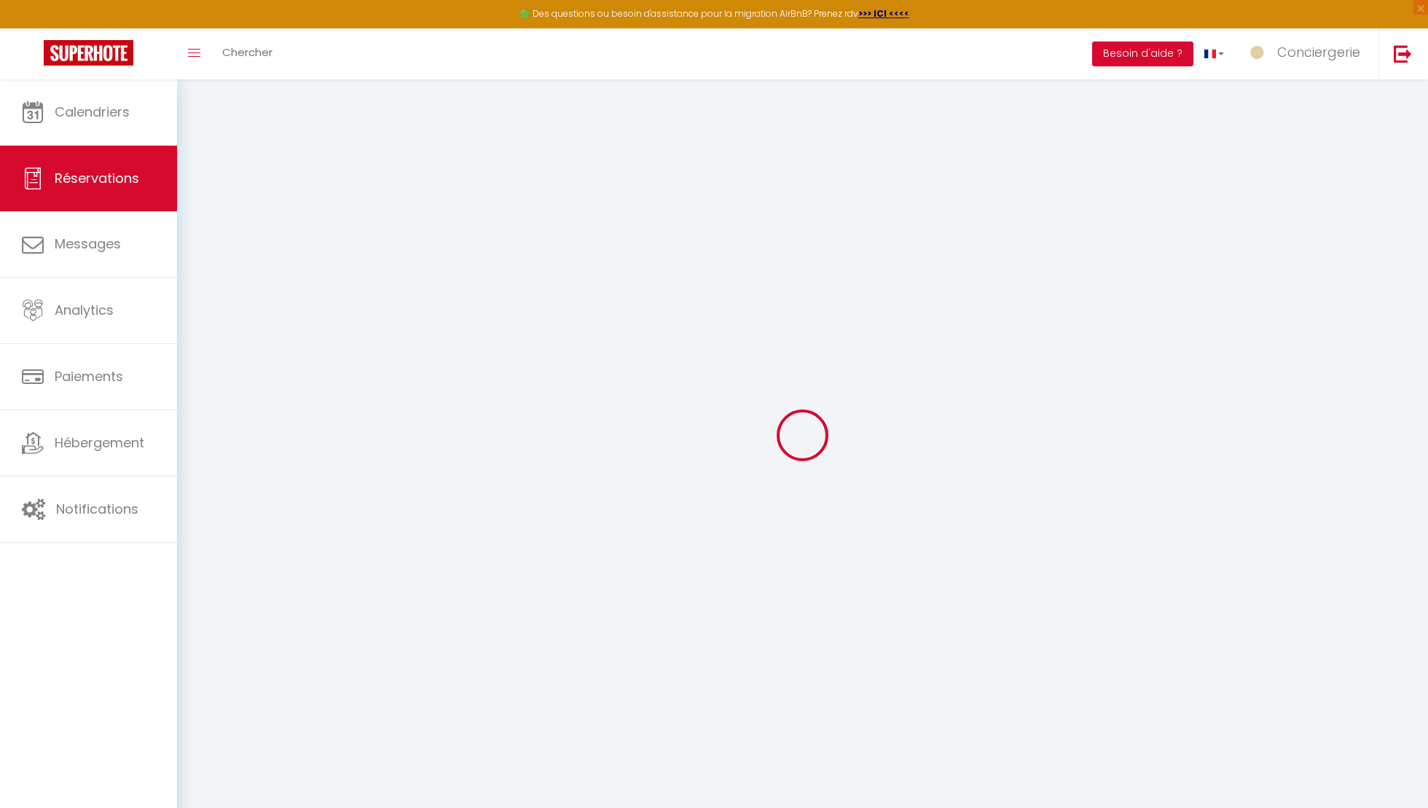
checkbox input "false"
type textarea "** THIS RESERVATION HAS BEEN PRE-PAID ** Reservation has a cancellation grace p…"
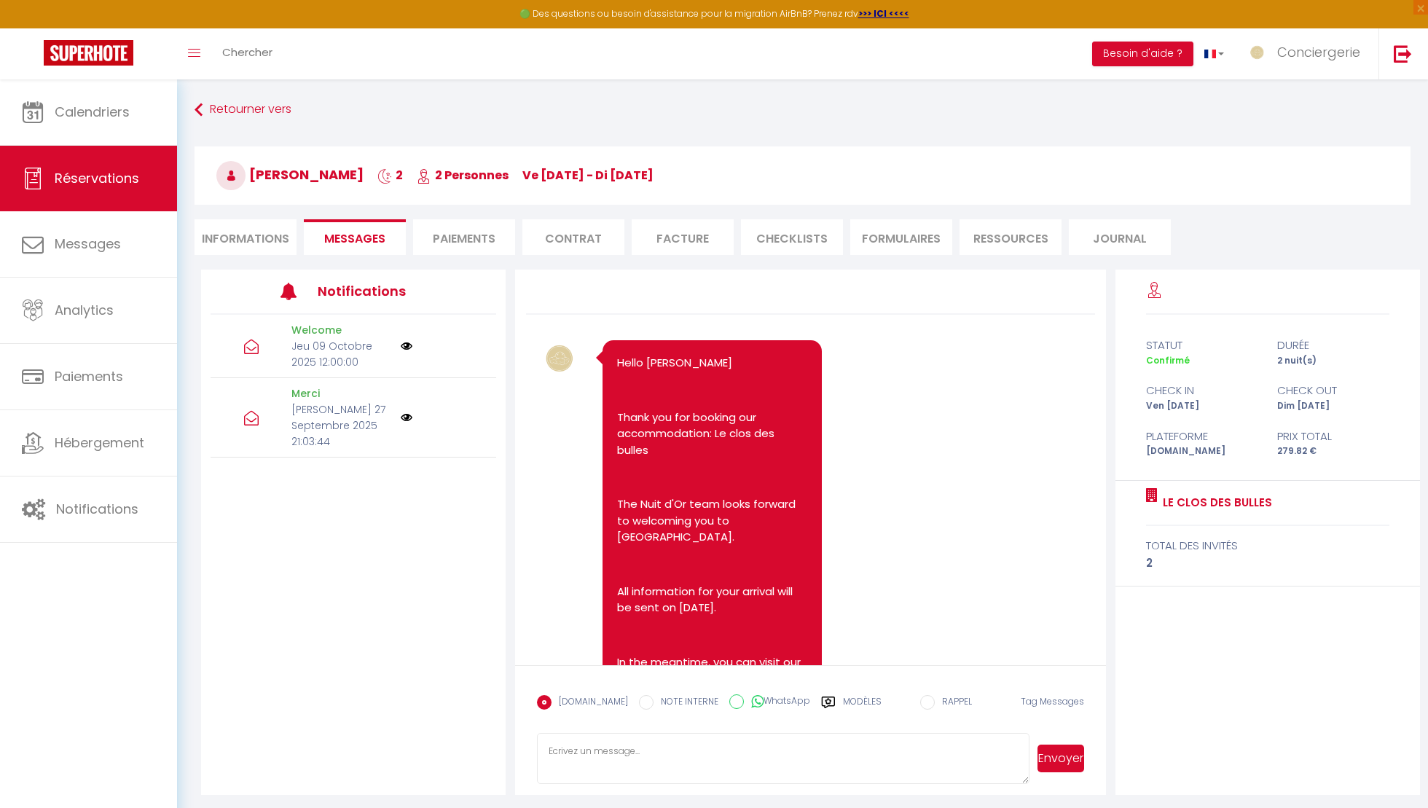
scroll to position [683, 0]
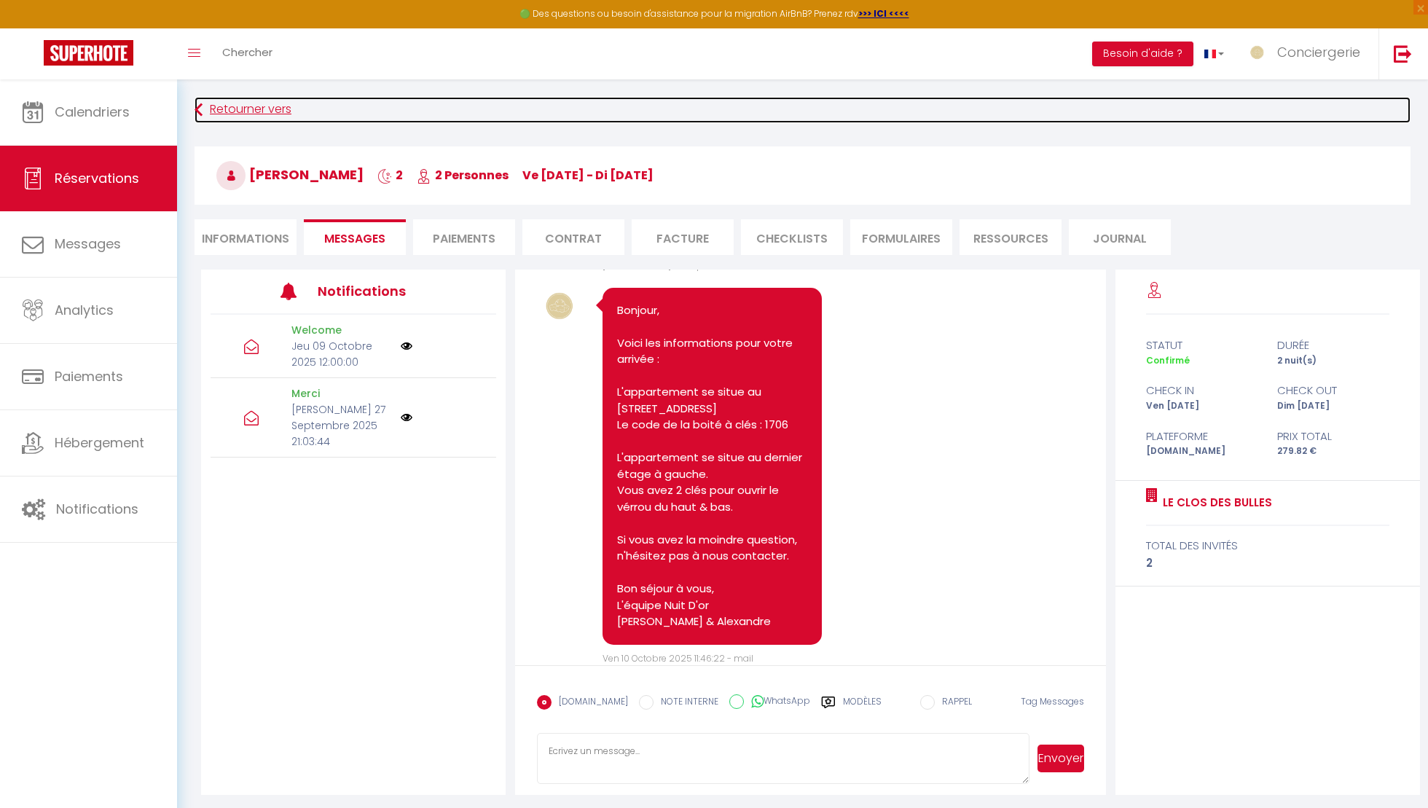
click at [206, 112] on link "Retourner vers" at bounding box center [803, 110] width 1216 height 26
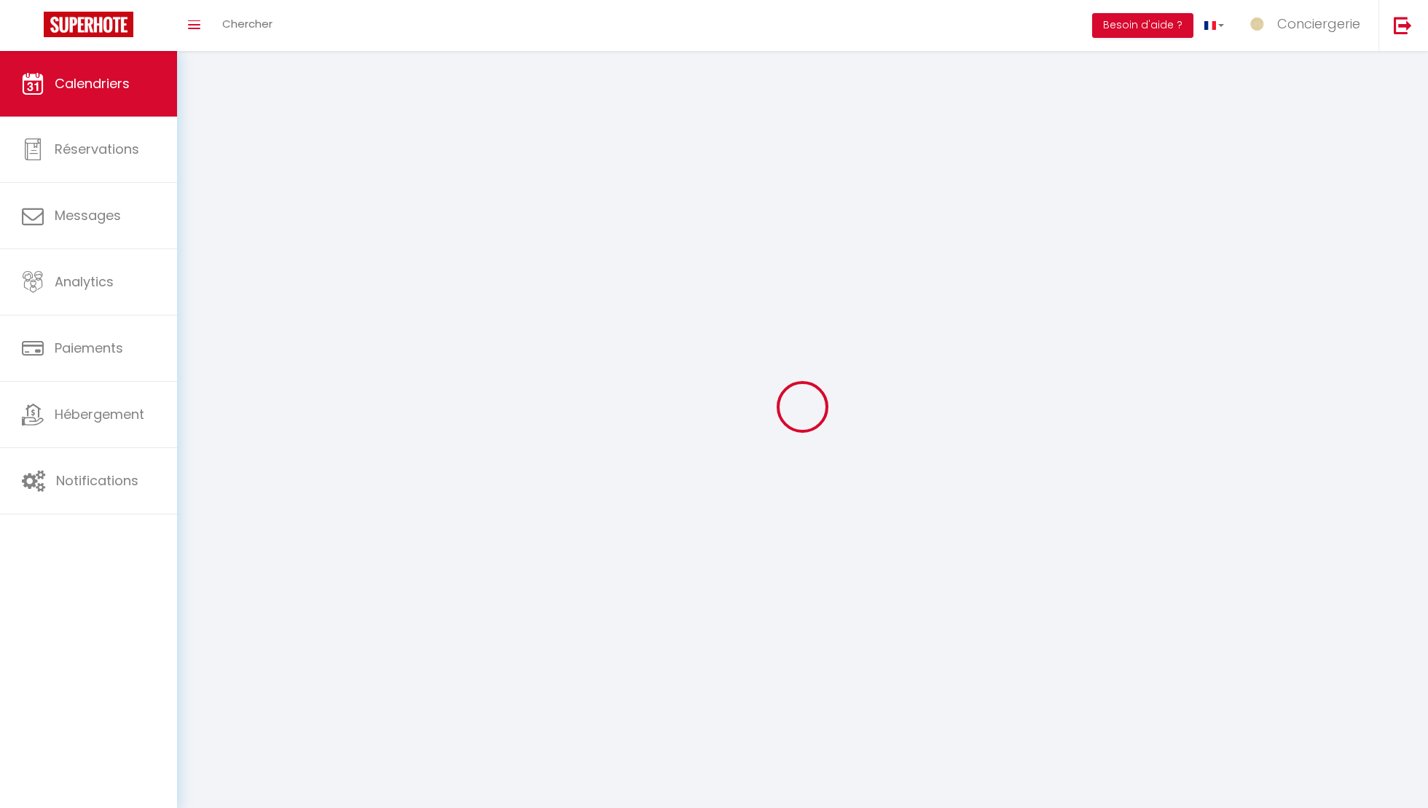
scroll to position [79, 0]
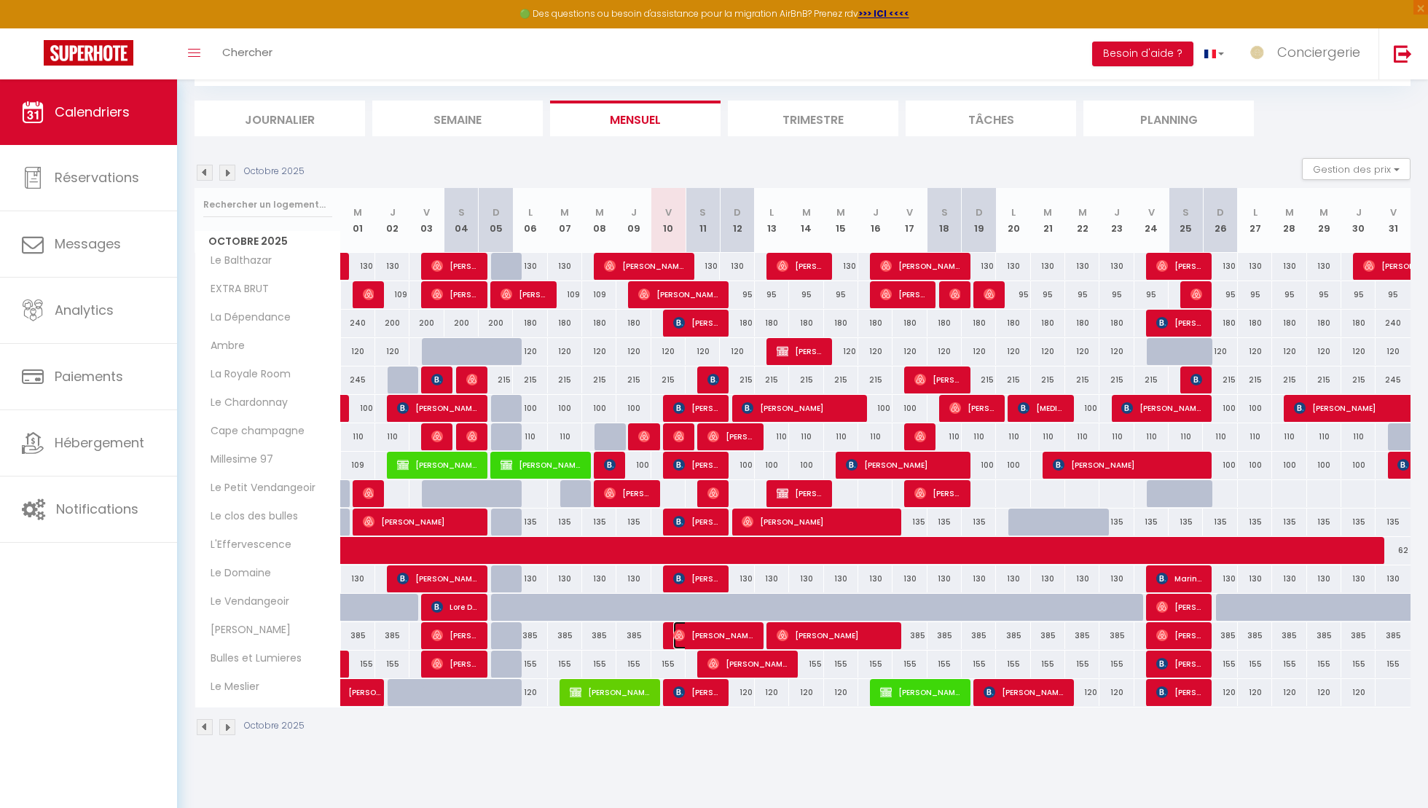
click at [677, 633] on img at bounding box center [679, 636] width 12 height 12
select select "OK"
select select "0"
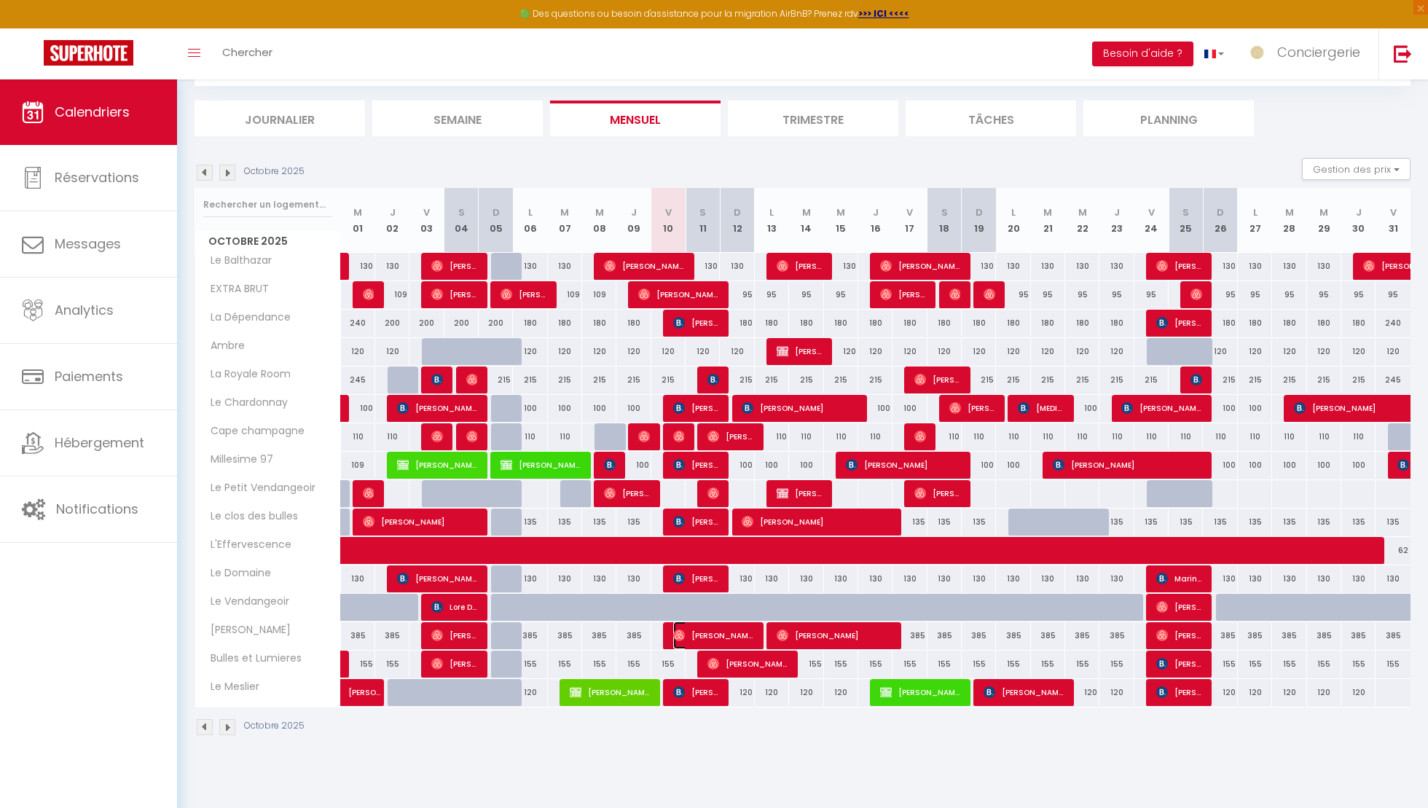
select select "1"
select select
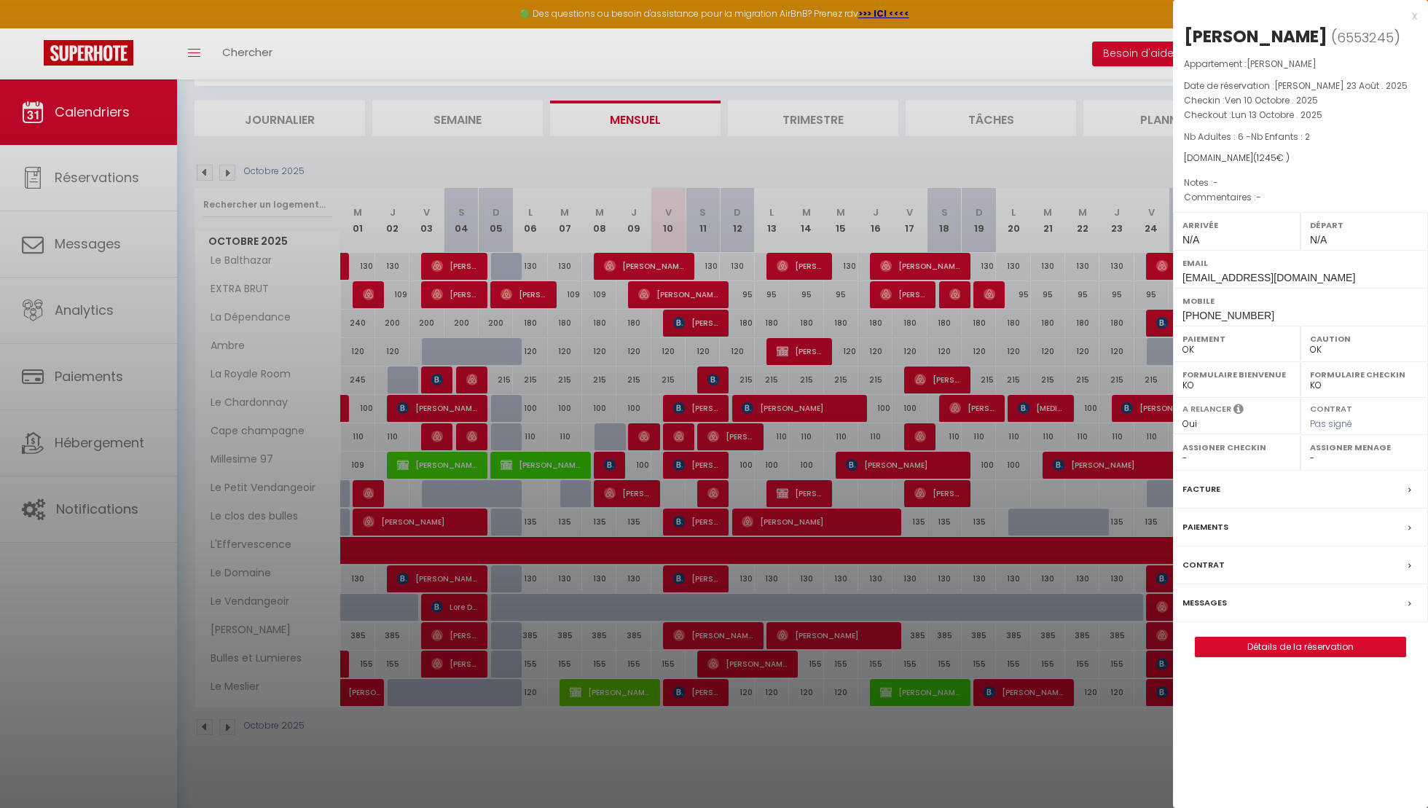
click at [1220, 611] on label "Messages" at bounding box center [1205, 602] width 44 height 15
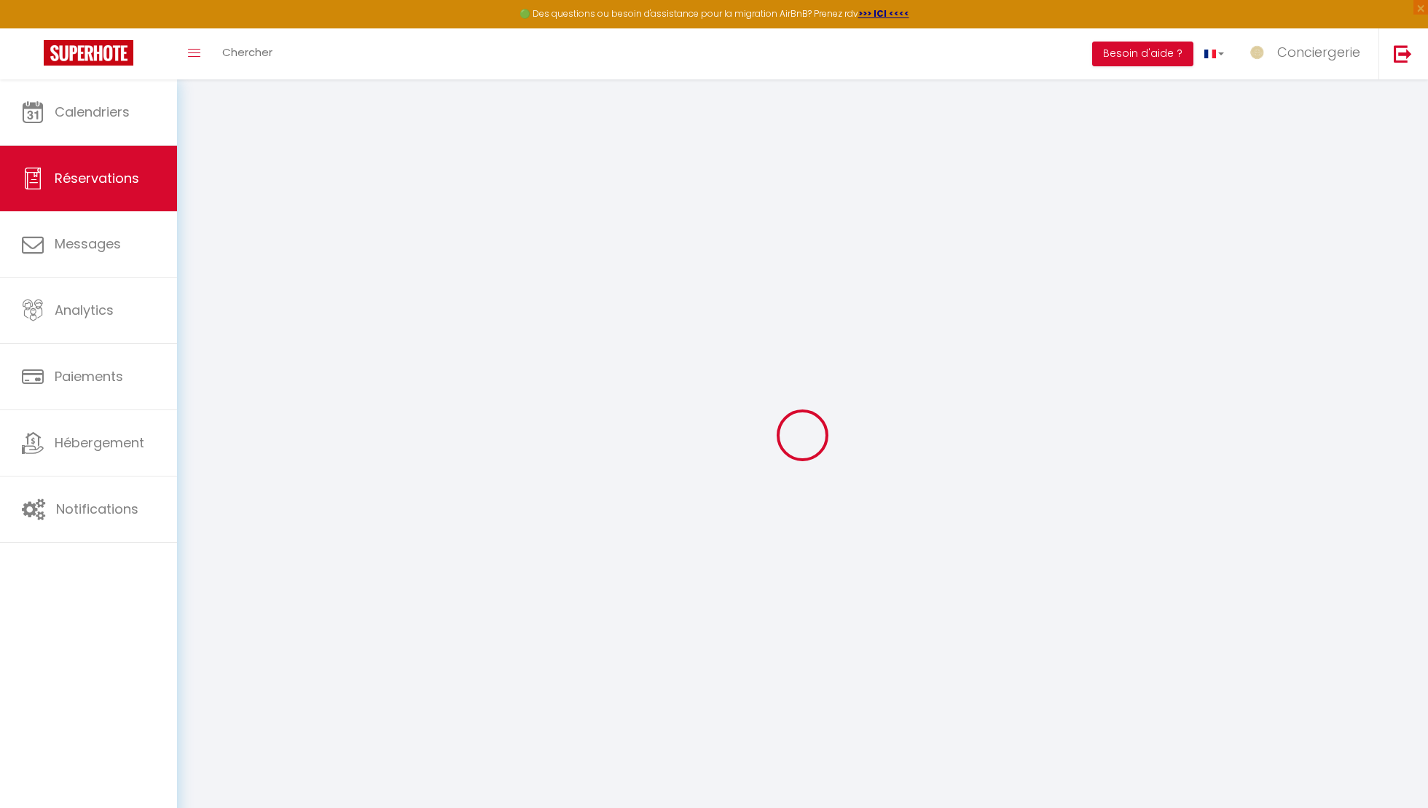
select select
checkbox input "false"
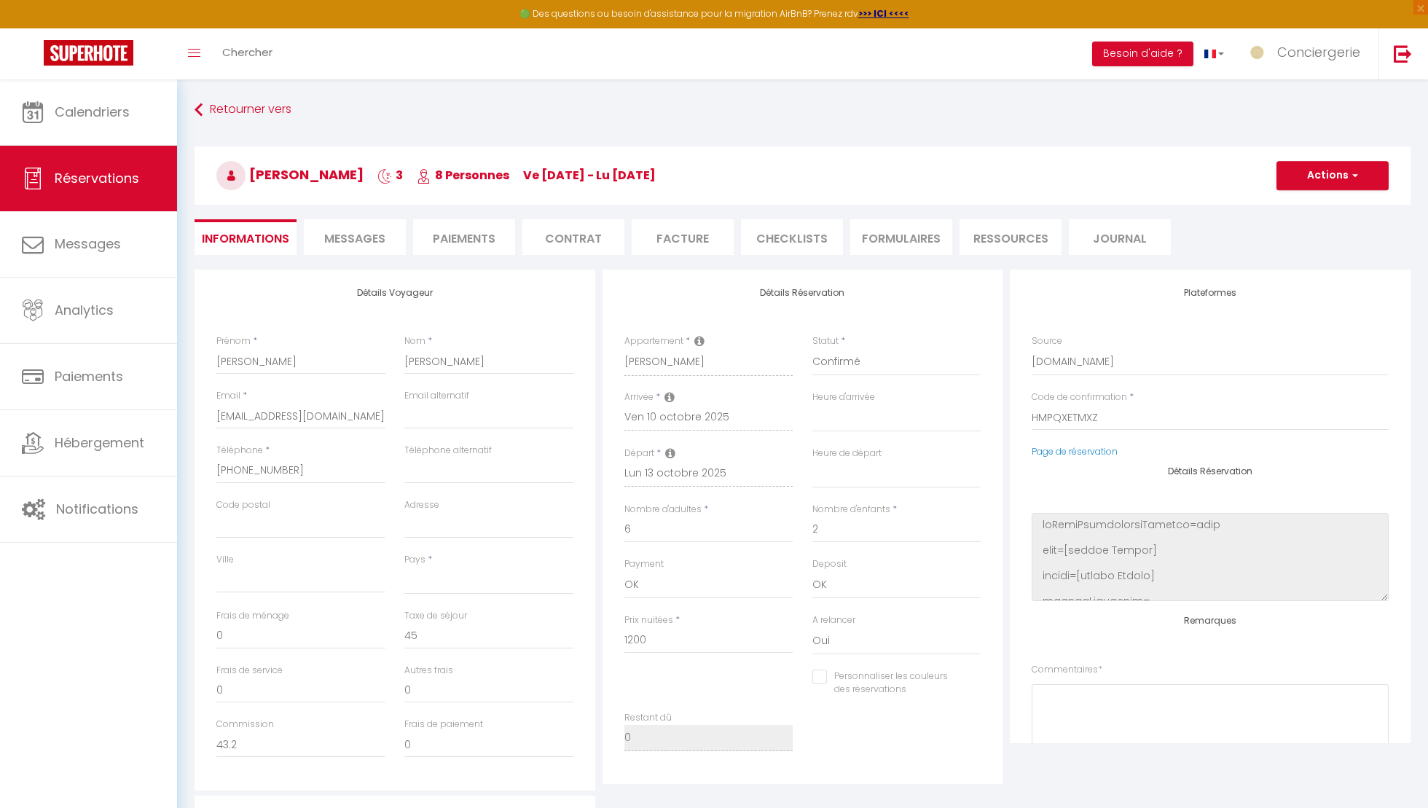
scroll to position [463, 0]
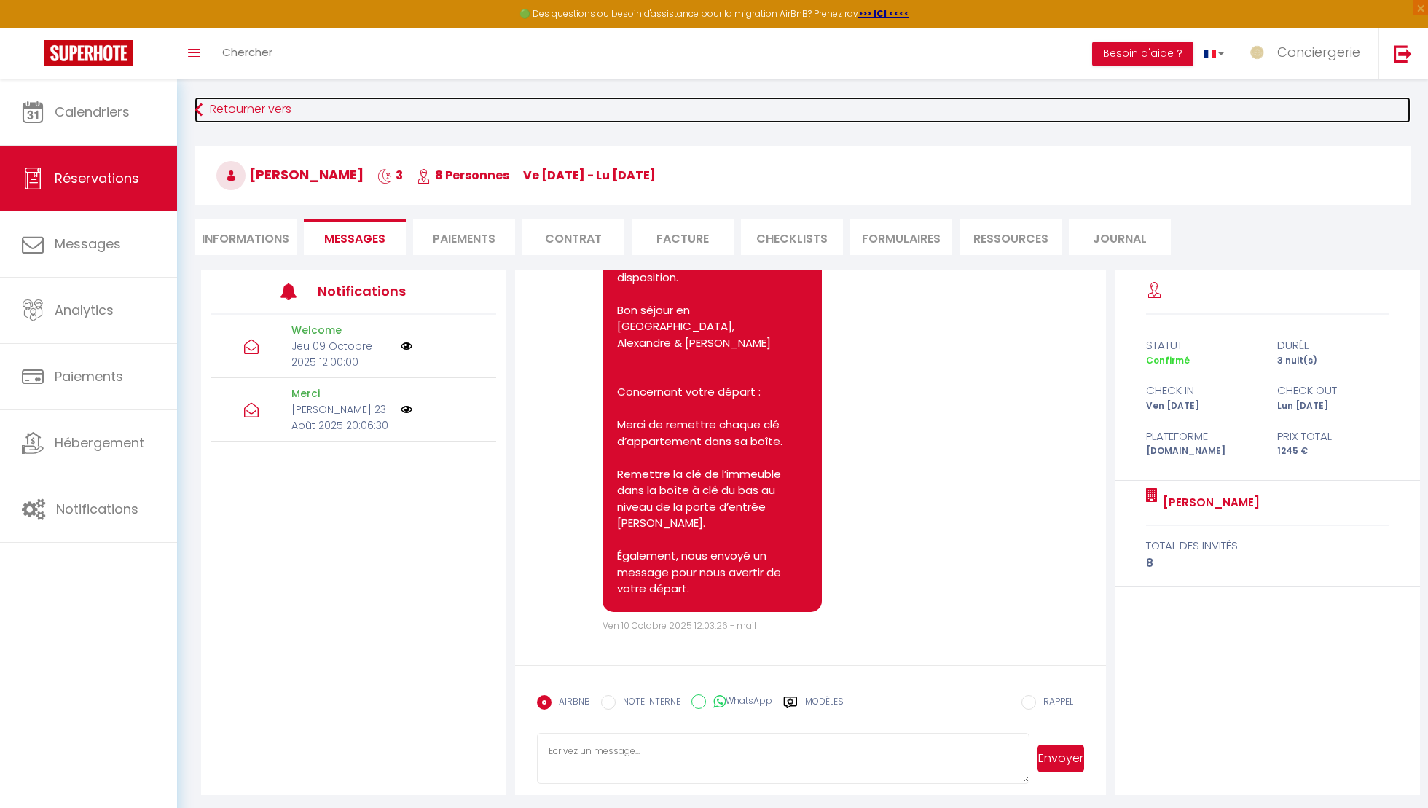
click at [218, 114] on link "Retourner vers" at bounding box center [803, 110] width 1216 height 26
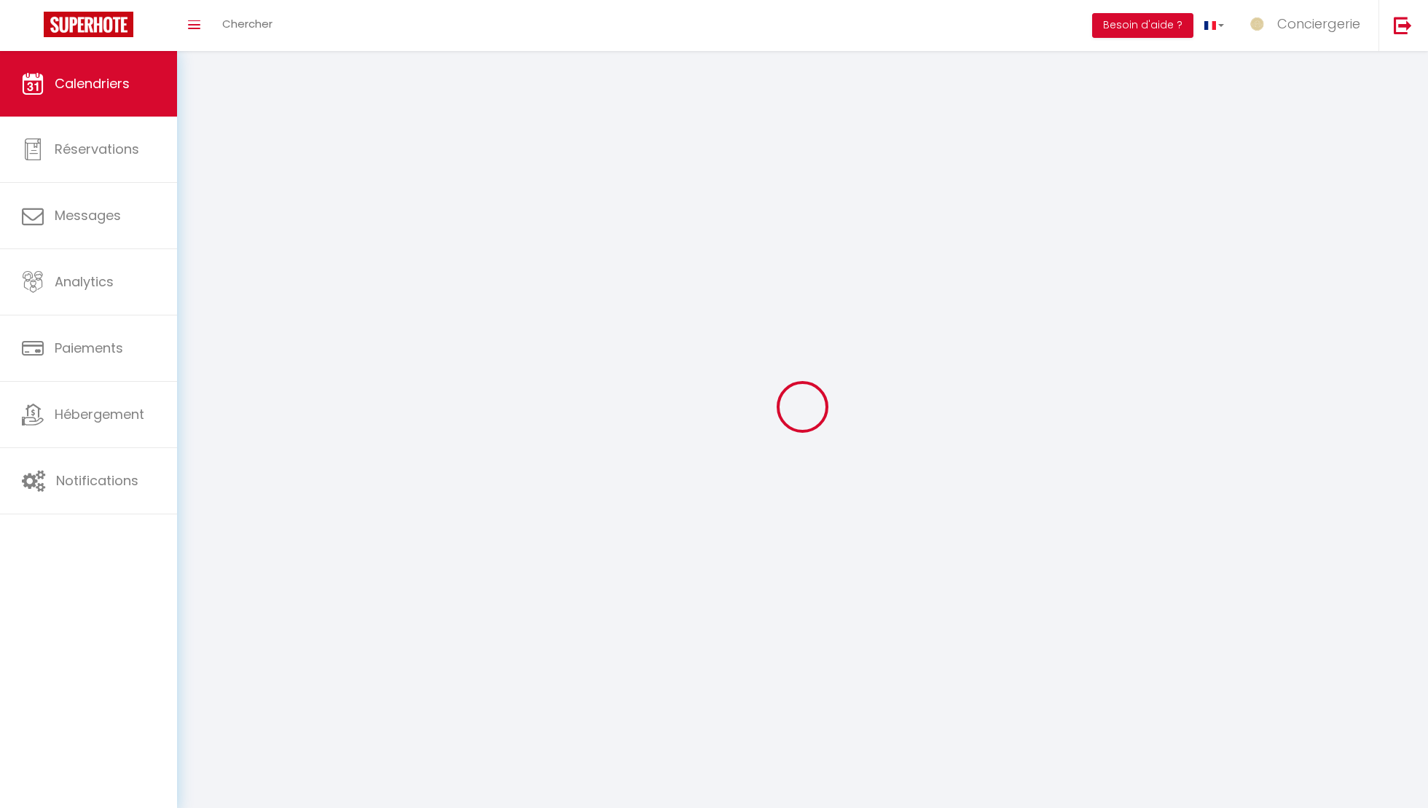
scroll to position [79, 0]
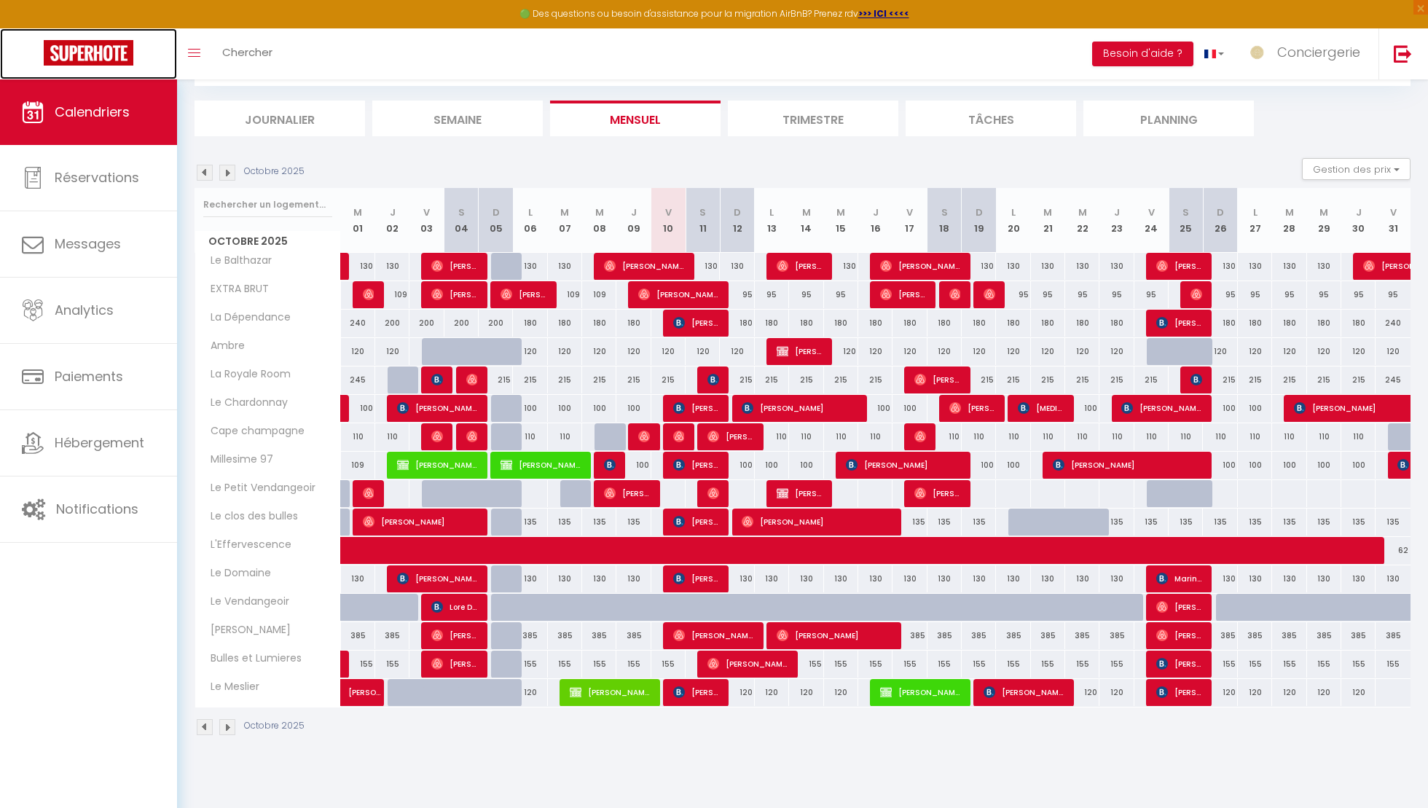
click at [99, 52] on img at bounding box center [89, 53] width 90 height 26
